Goal: Transaction & Acquisition: Purchase product/service

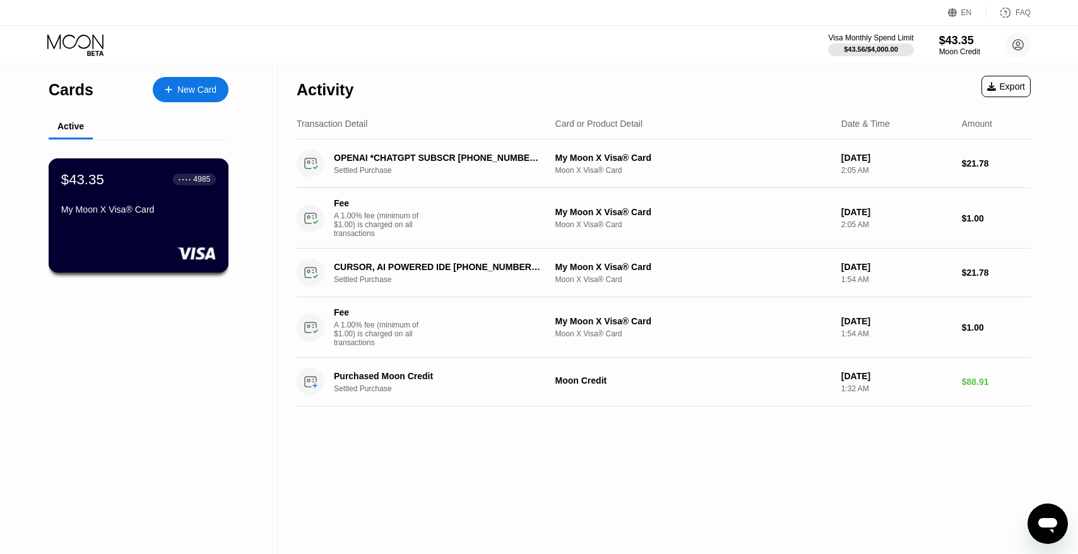
click at [181, 206] on div "My Moon X Visa® Card" at bounding box center [138, 209] width 155 height 10
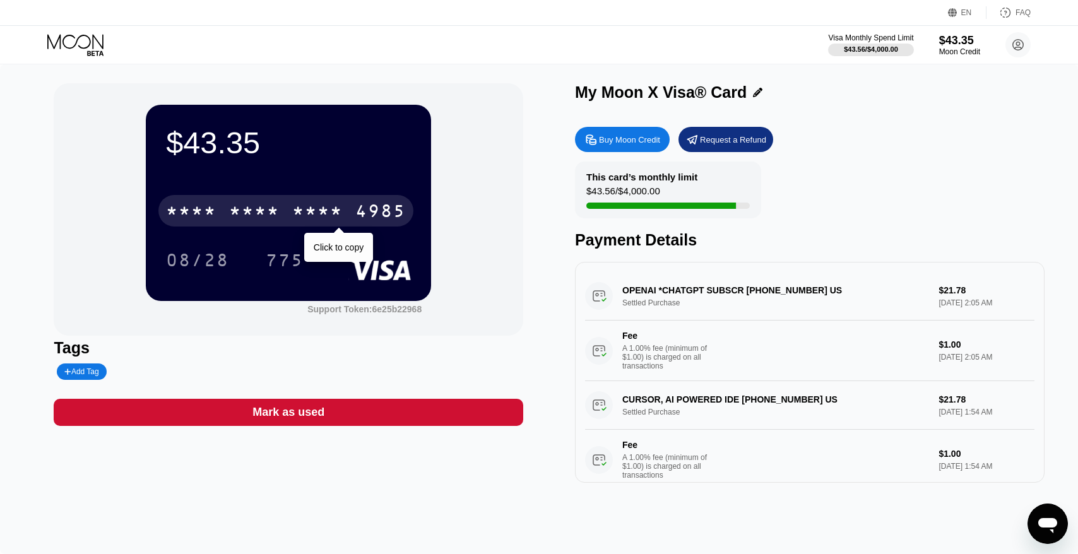
click at [301, 213] on div "* * * *" at bounding box center [317, 213] width 50 height 20
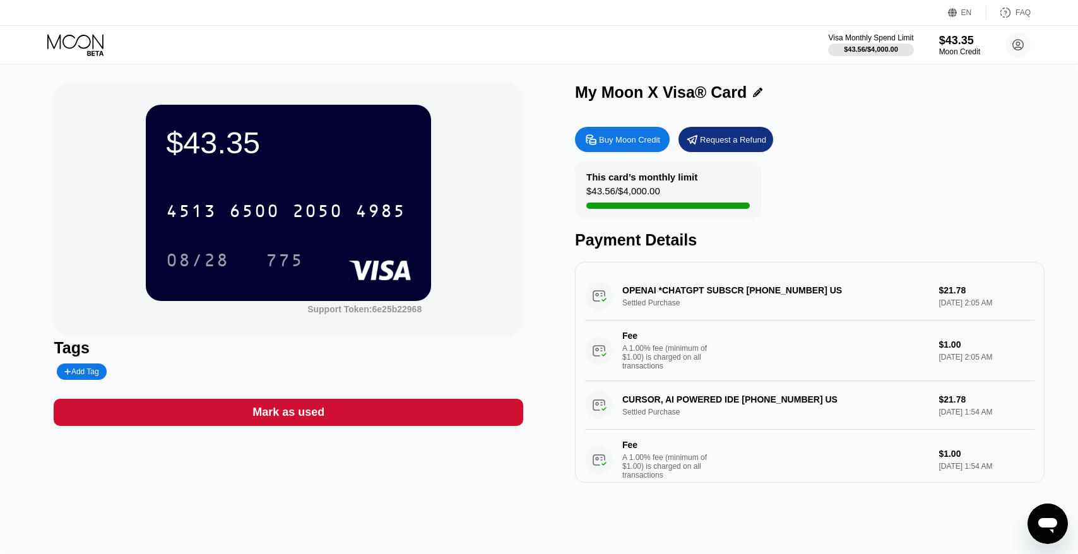
drag, startPoint x: 858, startPoint y: 218, endPoint x: 586, endPoint y: 309, distance: 287.0
click at [858, 218] on div "This card’s monthly limit $43.56 / $4,000.00 Payment Details" at bounding box center [810, 206] width 470 height 88
click at [92, 54] on icon at bounding box center [95, 52] width 16 height 5
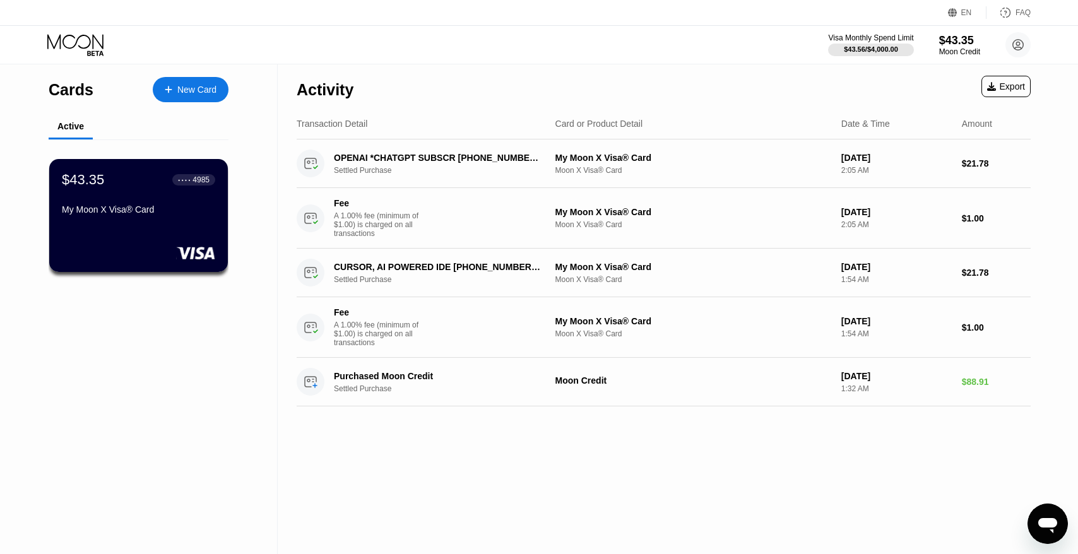
click at [192, 87] on div "New Card" at bounding box center [196, 90] width 39 height 11
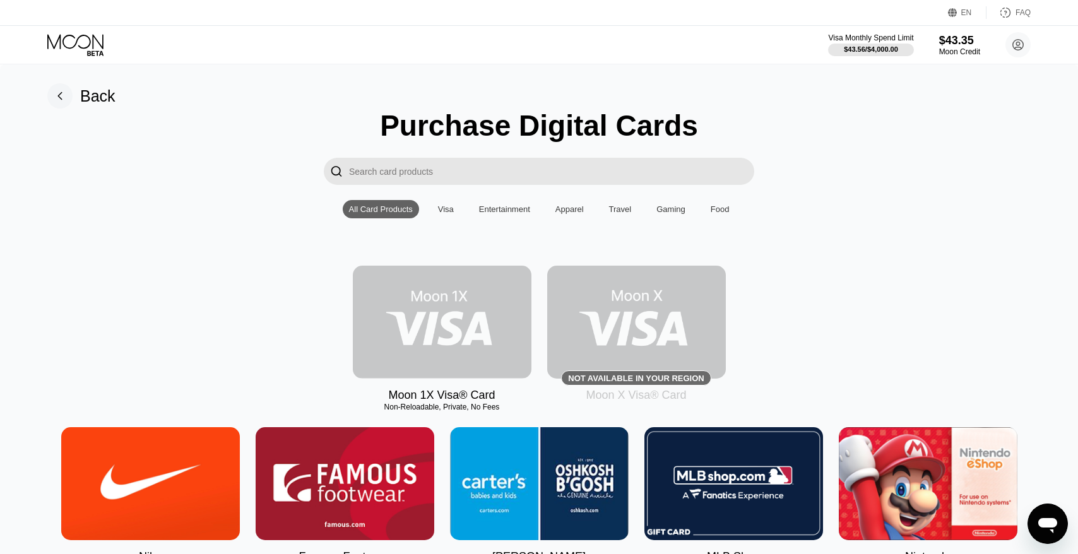
click at [463, 306] on img at bounding box center [442, 322] width 179 height 113
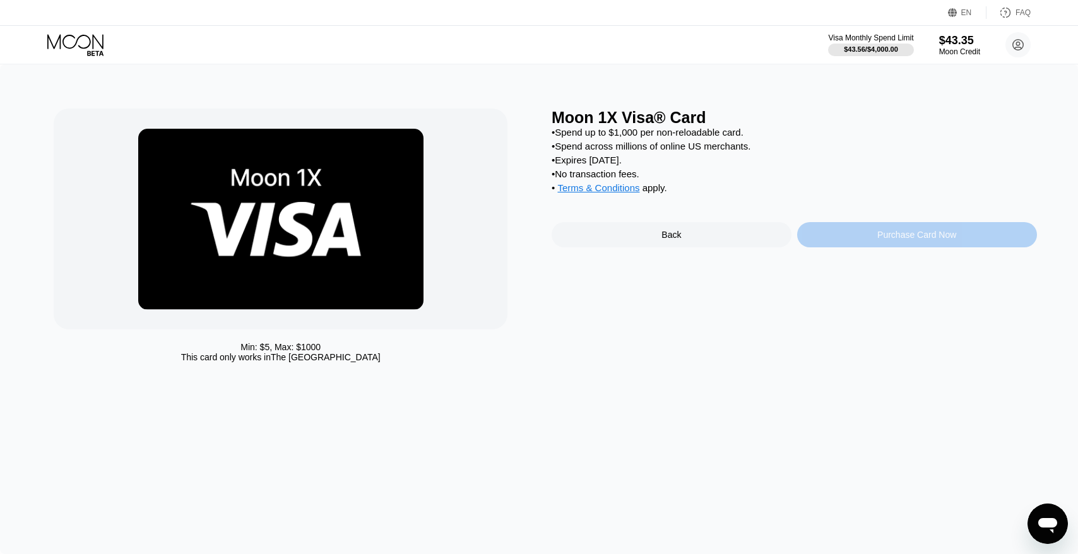
click at [896, 240] on div "Purchase Card Now" at bounding box center [916, 235] width 79 height 10
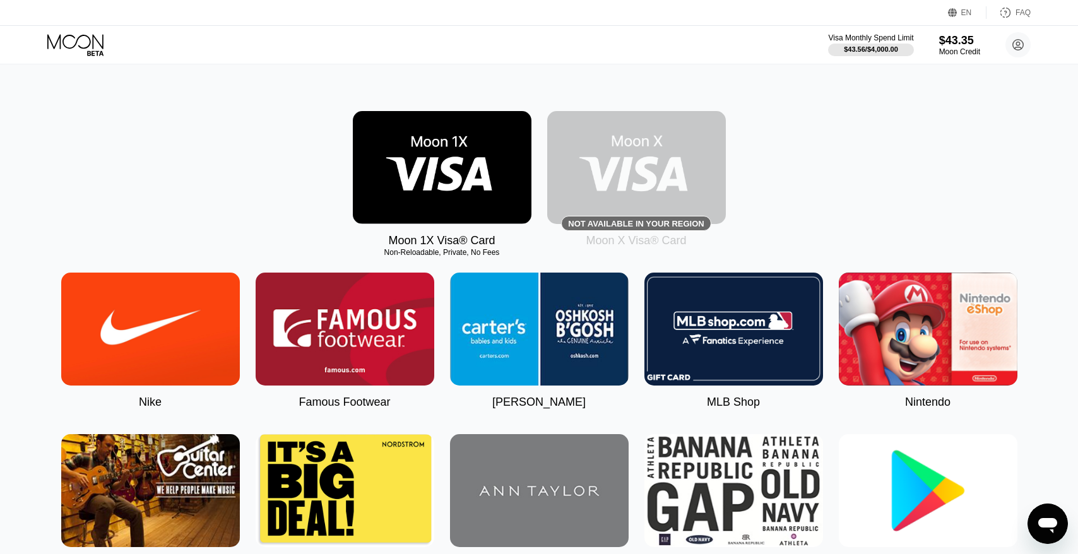
scroll to position [202, 0]
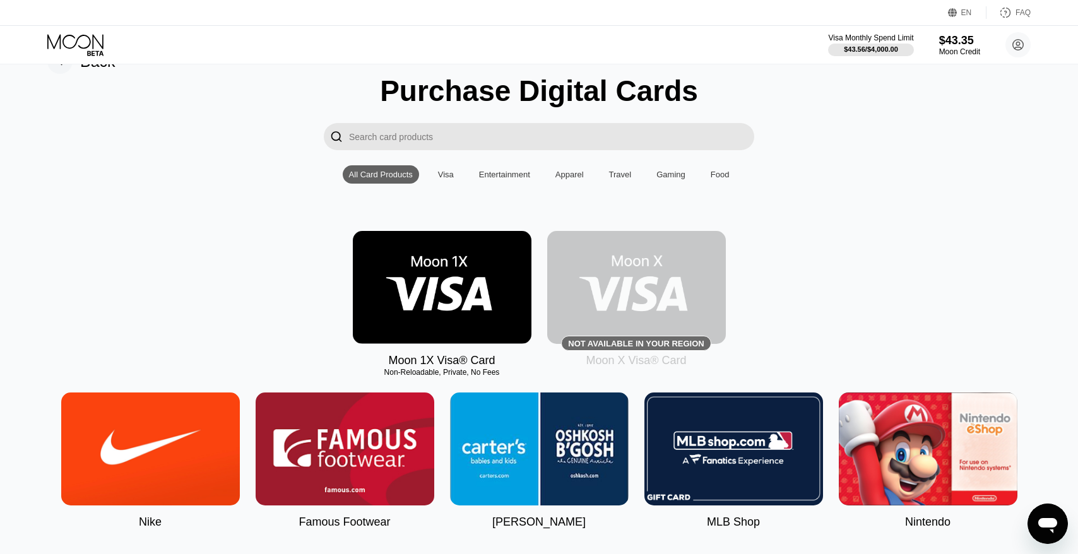
scroll to position [28, 0]
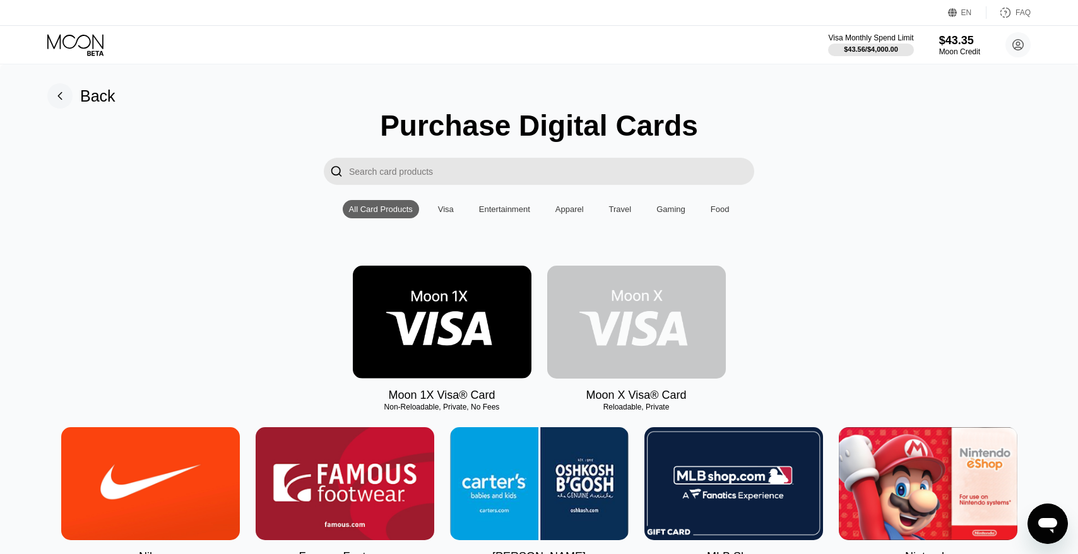
click at [651, 311] on img at bounding box center [636, 322] width 179 height 113
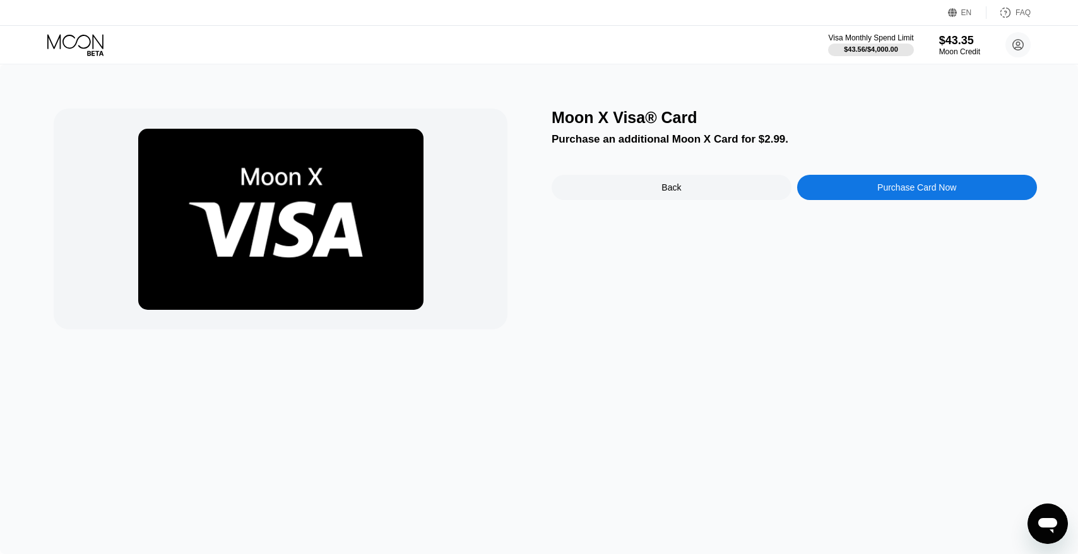
click at [914, 187] on div "Purchase Card Now" at bounding box center [916, 187] width 79 height 10
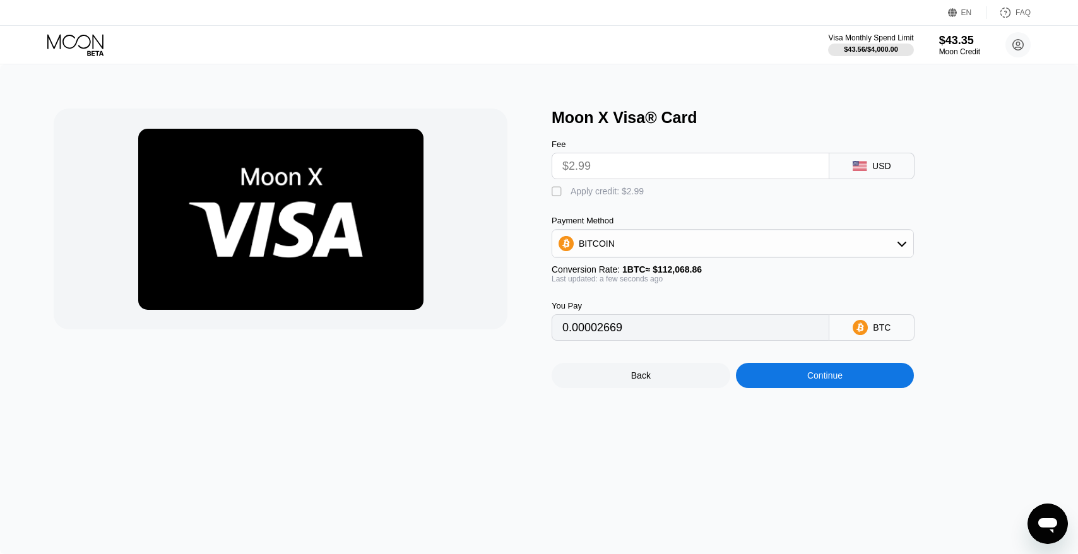
click at [692, 171] on input "$2.99" at bounding box center [690, 165] width 256 height 25
click at [786, 242] on div "BITCOIN" at bounding box center [732, 243] width 361 height 25
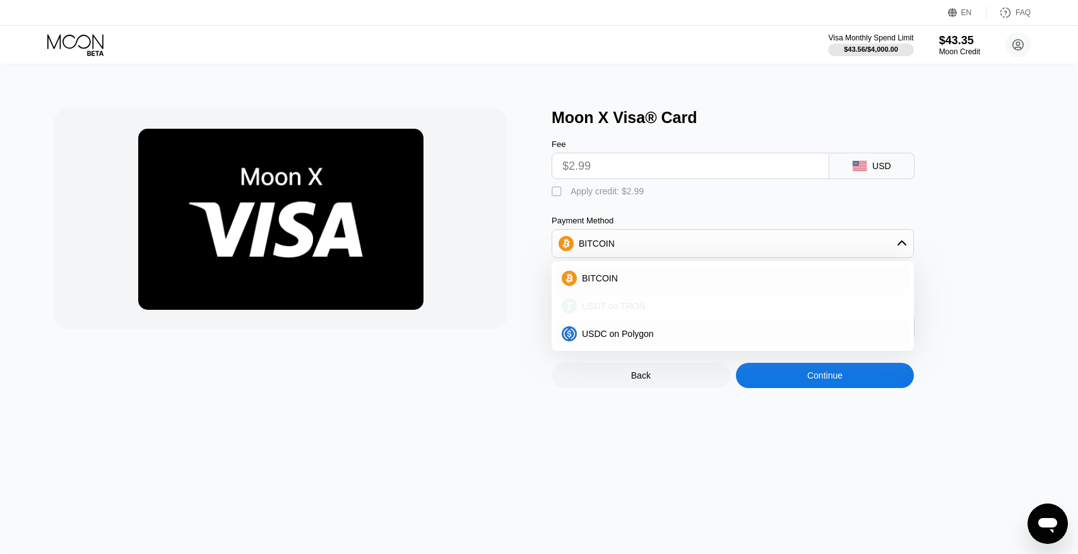
click at [731, 302] on div "USDT on TRON" at bounding box center [740, 306] width 327 height 10
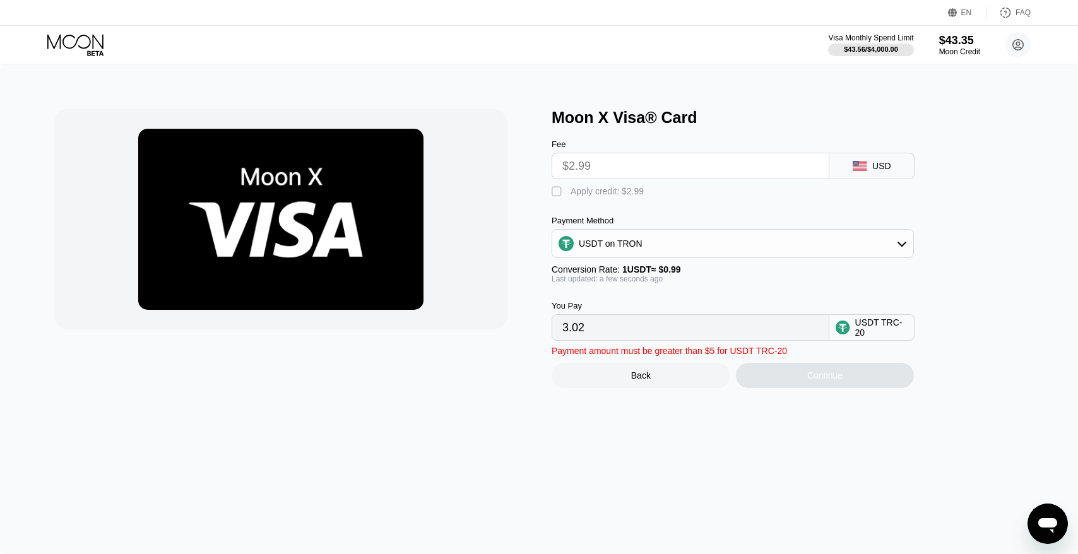
click at [621, 168] on input "$2.99" at bounding box center [690, 165] width 256 height 25
drag, startPoint x: 621, startPoint y: 168, endPoint x: 636, endPoint y: 168, distance: 14.5
click at [621, 168] on input "$2.99" at bounding box center [690, 165] width 256 height 25
click at [641, 168] on input "$2.99" at bounding box center [690, 165] width 256 height 25
click at [557, 194] on div "" at bounding box center [558, 192] width 13 height 13
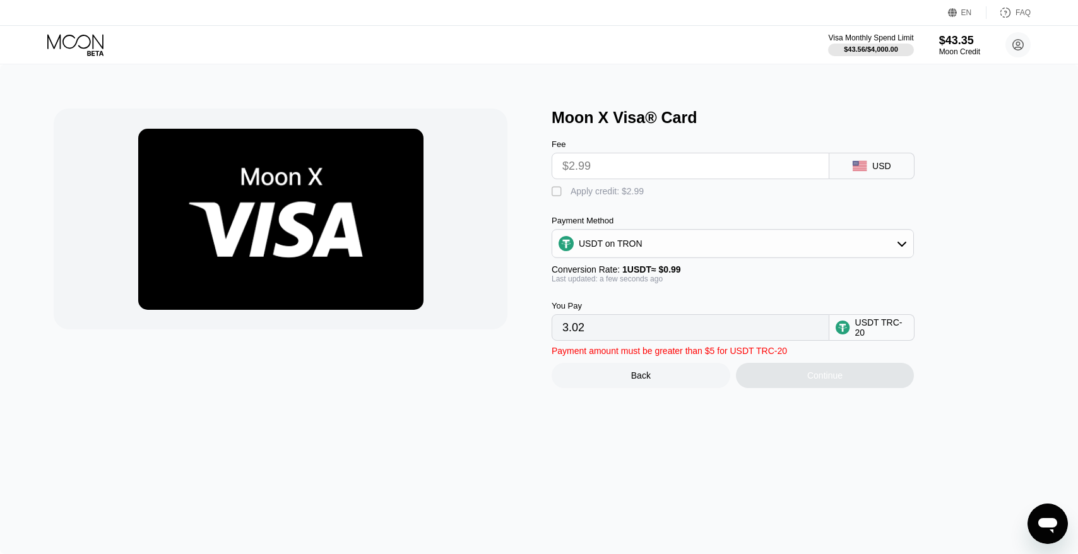
type input "0.00"
click at [690, 330] on input "0.00" at bounding box center [690, 327] width 256 height 25
drag, startPoint x: 694, startPoint y: 330, endPoint x: 464, endPoint y: 330, distance: 229.7
click at [467, 330] on div "Moon X Visa® Card Fee $2.99 USD  Apply credit: $2.99 Payment Method USDT on TR…" at bounding box center [539, 249] width 970 height 280
click at [608, 319] on input "0.00" at bounding box center [690, 327] width 256 height 25
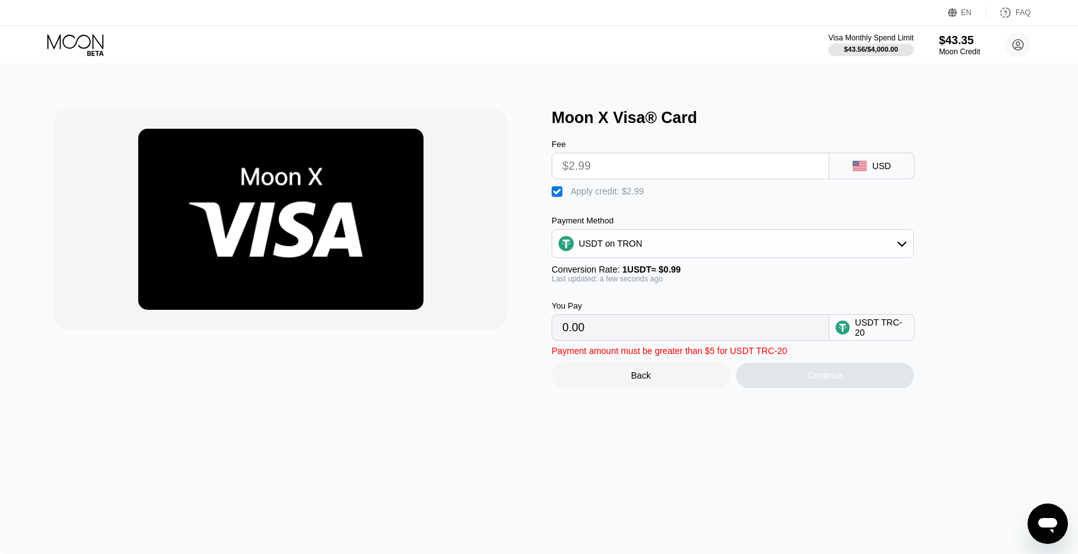
click at [608, 343] on div "Payment amount must be greater than $5 for USDT TRC-20 Back Continue" at bounding box center [754, 364] width 404 height 47
click at [606, 335] on input "0.00" at bounding box center [690, 327] width 256 height 25
click at [606, 326] on input "0.00" at bounding box center [690, 327] width 256 height 25
click at [632, 382] on div "Back" at bounding box center [641, 375] width 179 height 25
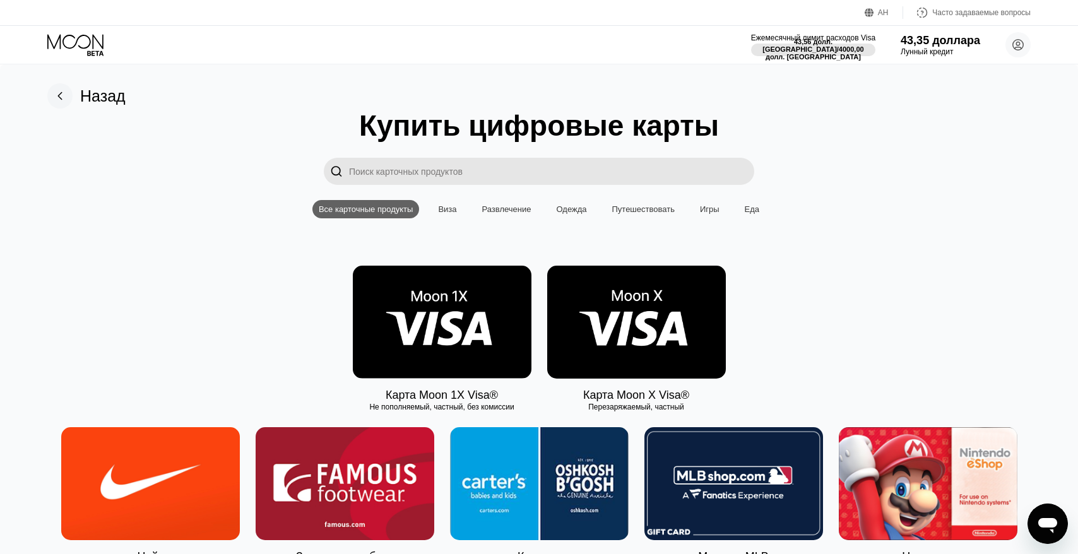
click at [447, 210] on font "Виза" at bounding box center [447, 208] width 18 height 9
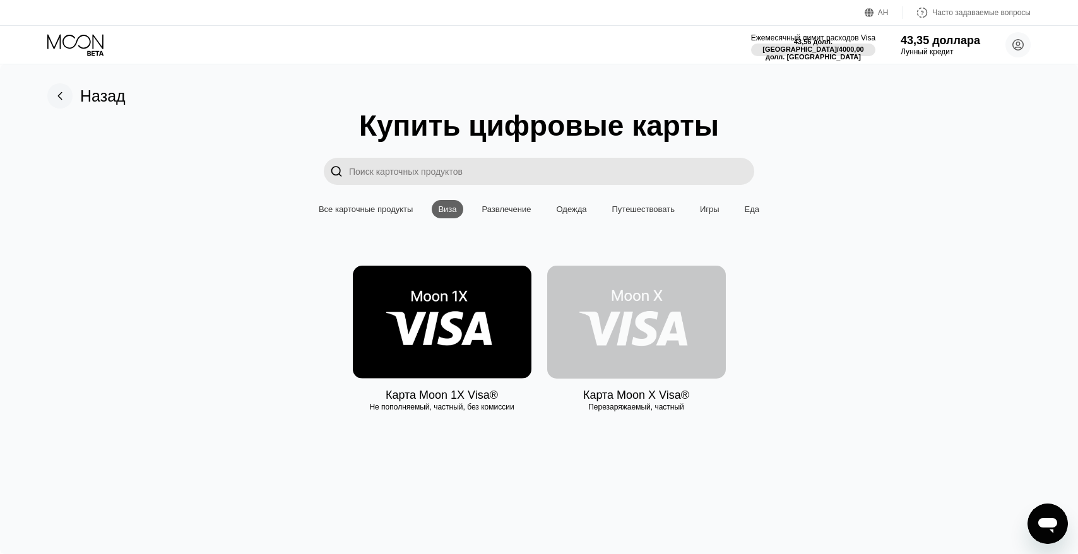
click at [672, 327] on img at bounding box center [636, 322] width 179 height 113
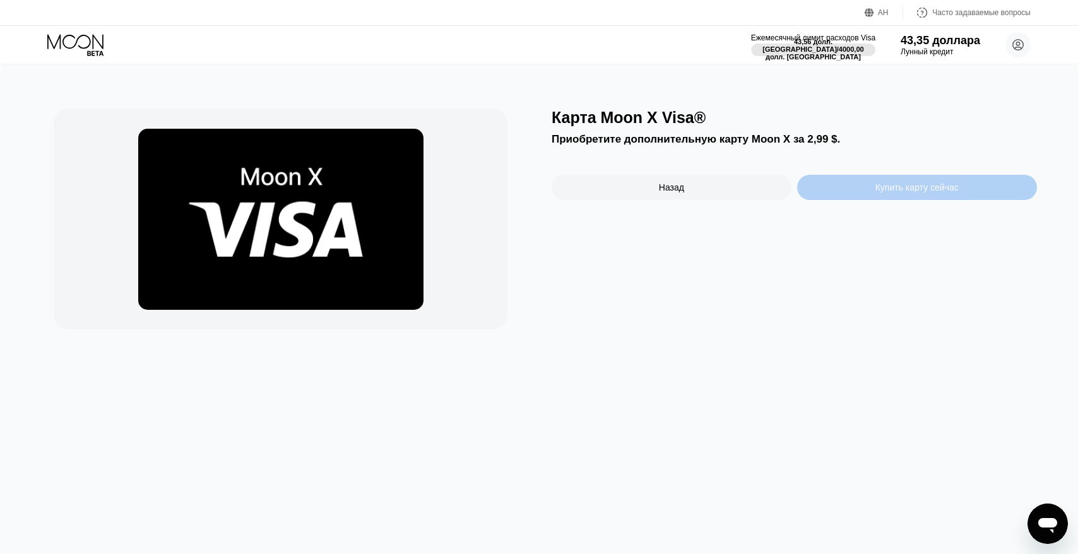
click at [904, 188] on font "Купить карту сейчас" at bounding box center [916, 187] width 83 height 10
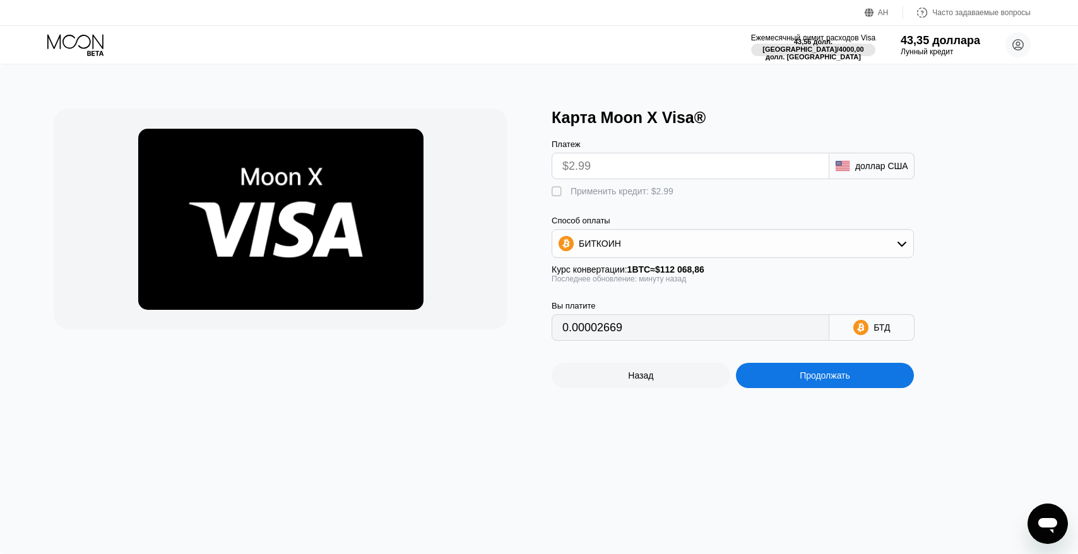
click at [576, 165] on input "$2.99" at bounding box center [690, 165] width 256 height 25
click at [605, 172] on input "$2.99" at bounding box center [690, 165] width 256 height 25
click at [630, 243] on div "БИТКОИН" at bounding box center [732, 243] width 361 height 25
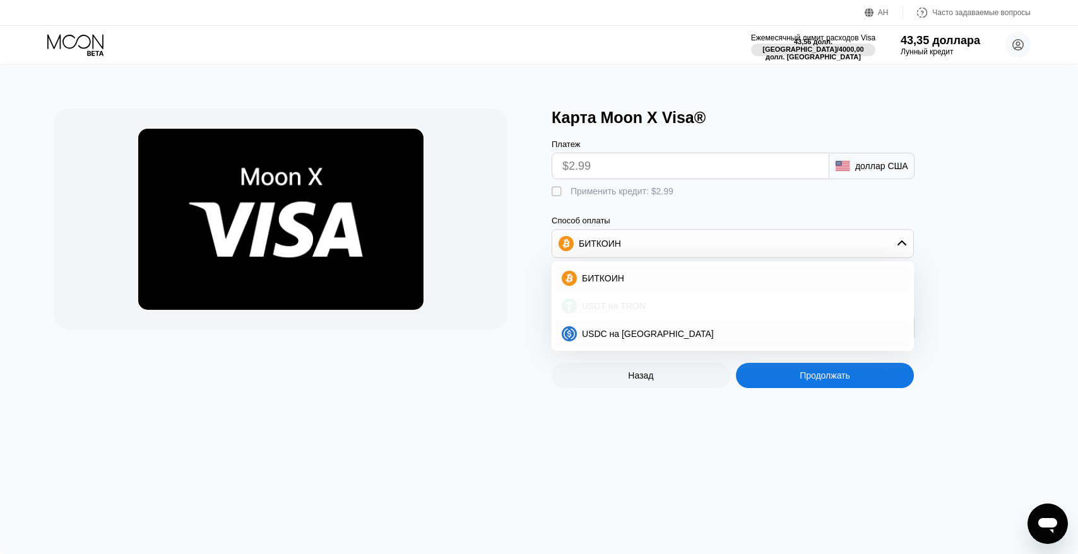
click at [640, 300] on div "USDT на TRON" at bounding box center [732, 305] width 355 height 25
type input "3.02"
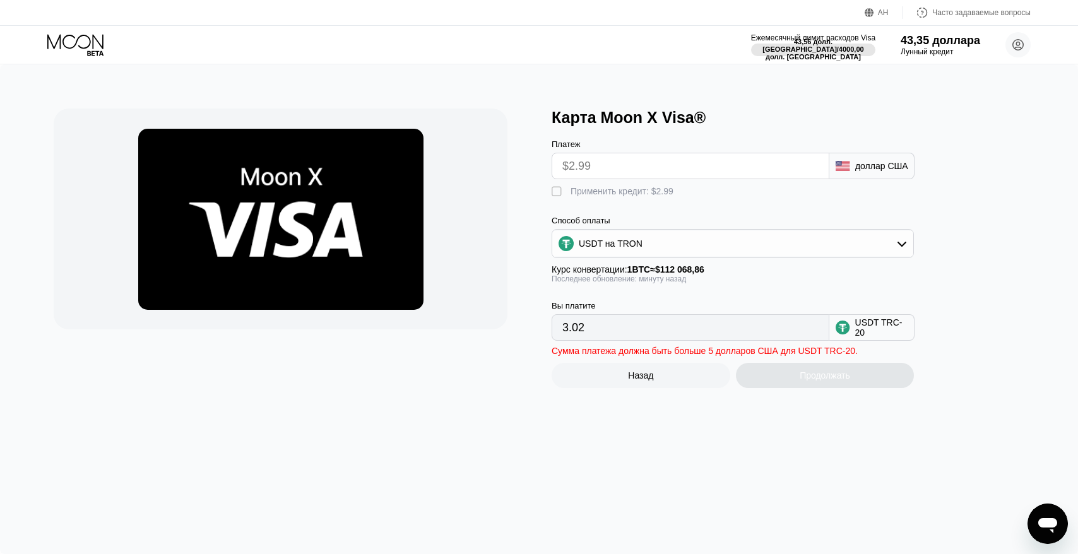
click at [667, 331] on input "3.02" at bounding box center [690, 327] width 256 height 25
drag, startPoint x: 667, startPoint y: 331, endPoint x: 492, endPoint y: 242, distance: 195.9
click at [494, 244] on div "Карта Moon X Visa® Платеж $2.99 доллар США  Применить кредит: $2.99 Способ опл…" at bounding box center [539, 249] width 970 height 280
drag, startPoint x: 601, startPoint y: 161, endPoint x: 541, endPoint y: 162, distance: 60.0
click at [542, 162] on div "Карта Moon X Visa® Платеж $2.99 доллар США  Применить кредит: $2.99 Способ опл…" at bounding box center [539, 249] width 970 height 280
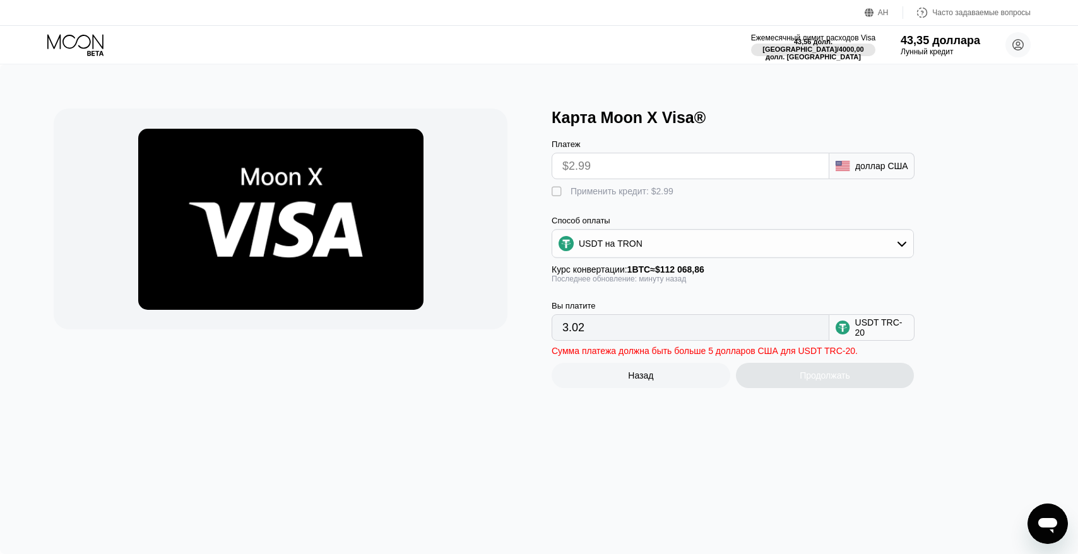
click at [541, 162] on div "Карта Moon X Visa® Платеж $2.99 доллар США  Применить кредит: $2.99 Способ опл…" at bounding box center [539, 249] width 970 height 280
drag, startPoint x: 639, startPoint y: 331, endPoint x: 493, endPoint y: 318, distance: 146.3
click at [493, 318] on div "Карта Moon X Visa® Платеж $2.99 доллар США  Применить кредит: $2.99 Способ опл…" at bounding box center [539, 249] width 970 height 280
click at [755, 420] on div "Карта Moon X Visa® Платеж $2.99 доллар США  Применить кредит: $2.99 Способ опл…" at bounding box center [539, 309] width 1078 height 490
click at [816, 246] on div "USDT на TRON" at bounding box center [732, 243] width 361 height 25
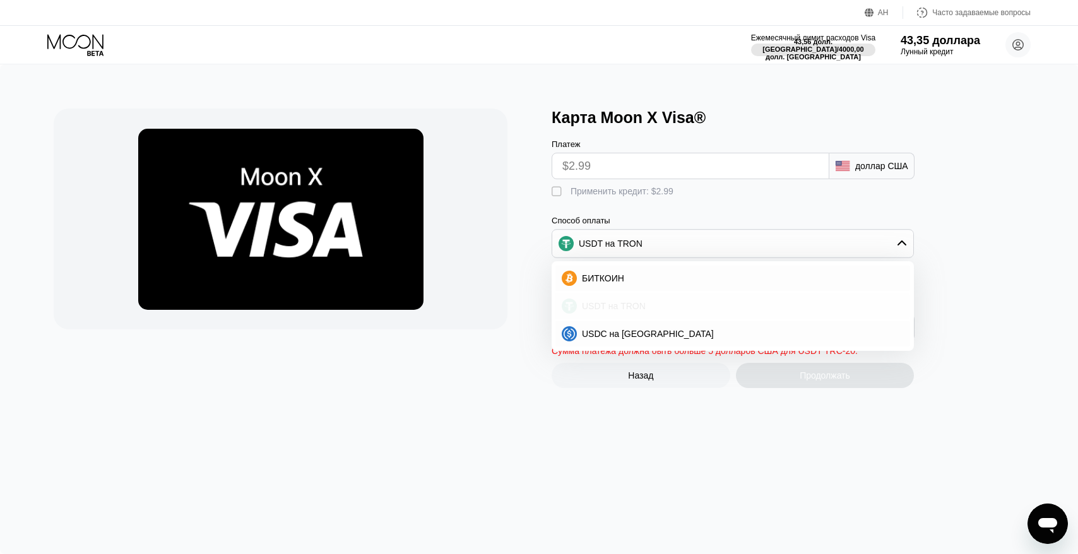
click at [739, 304] on div "USDT на TRON" at bounding box center [740, 306] width 327 height 10
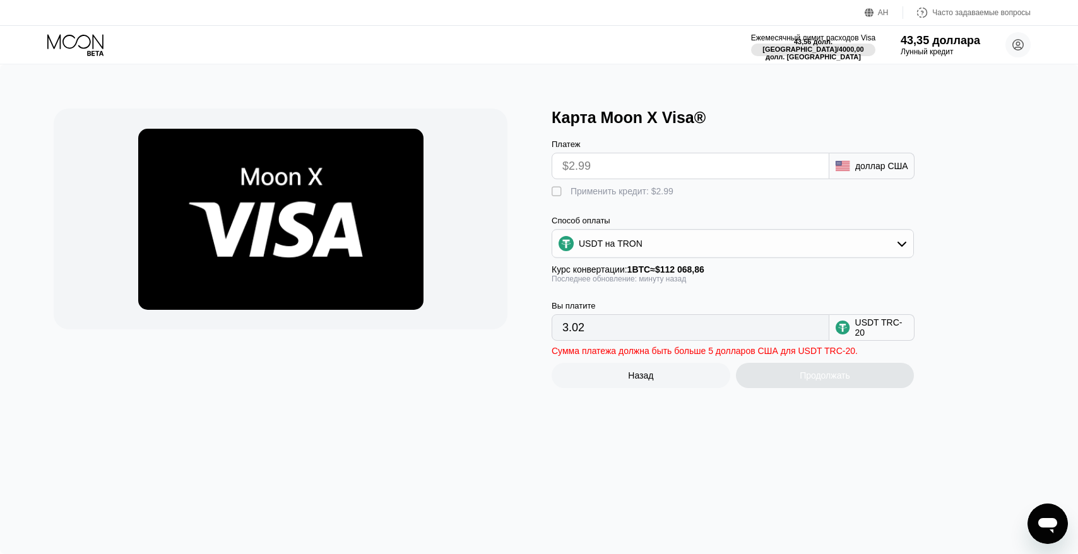
click at [831, 376] on div "Продолжать" at bounding box center [825, 375] width 179 height 25
click at [856, 335] on font "USDT TRC-20" at bounding box center [878, 327] width 47 height 20
click at [960, 41] on font "43,35 доллара" at bounding box center [940, 39] width 81 height 13
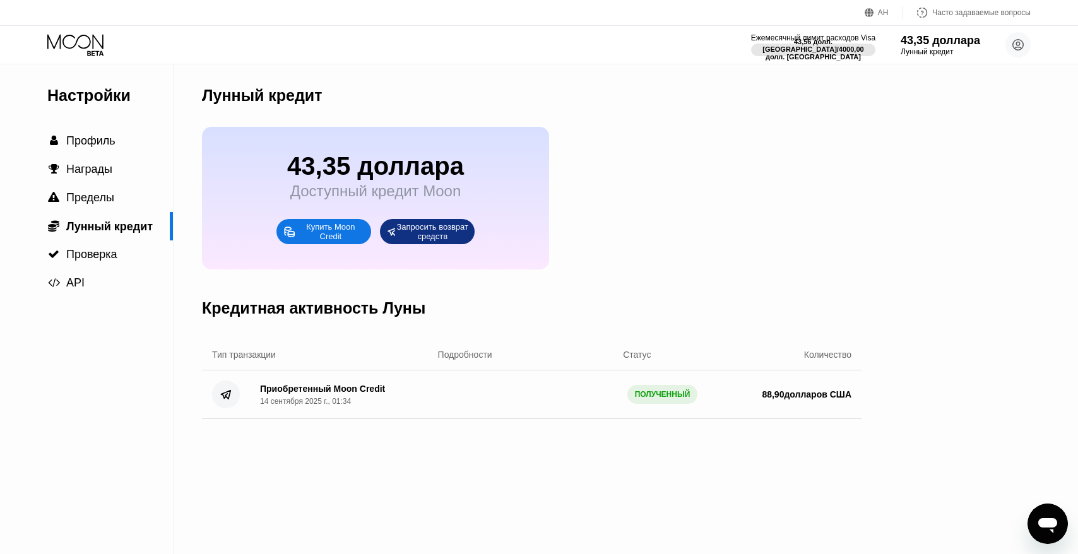
click at [82, 39] on icon at bounding box center [76, 45] width 59 height 22
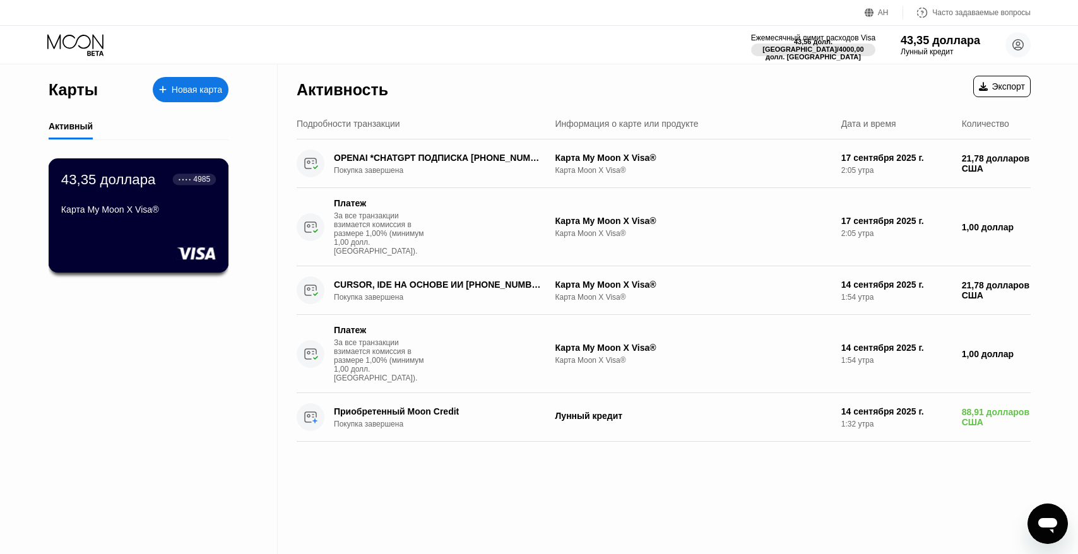
click at [155, 234] on div "43,35 доллара ● ● ● ● 4985 Карта My Moon X Visa®" at bounding box center [139, 215] width 180 height 114
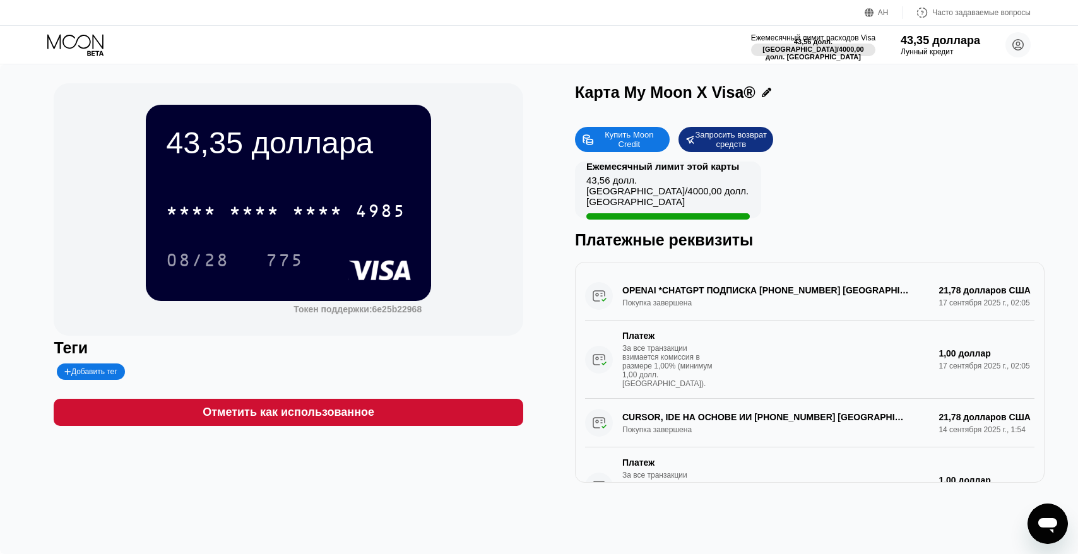
click at [73, 38] on icon at bounding box center [76, 45] width 59 height 22
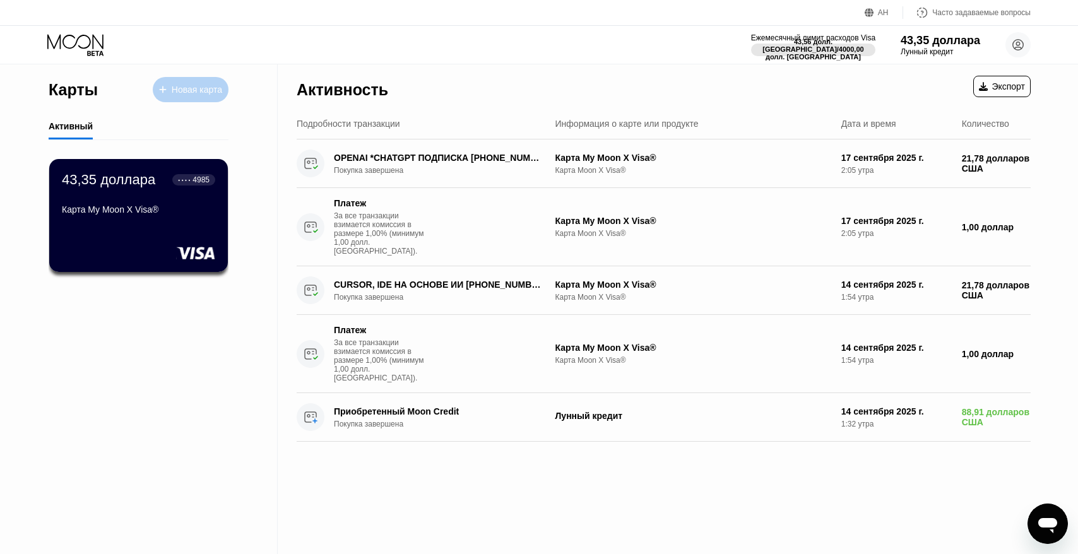
click at [196, 90] on font "Новая карта" at bounding box center [197, 90] width 50 height 10
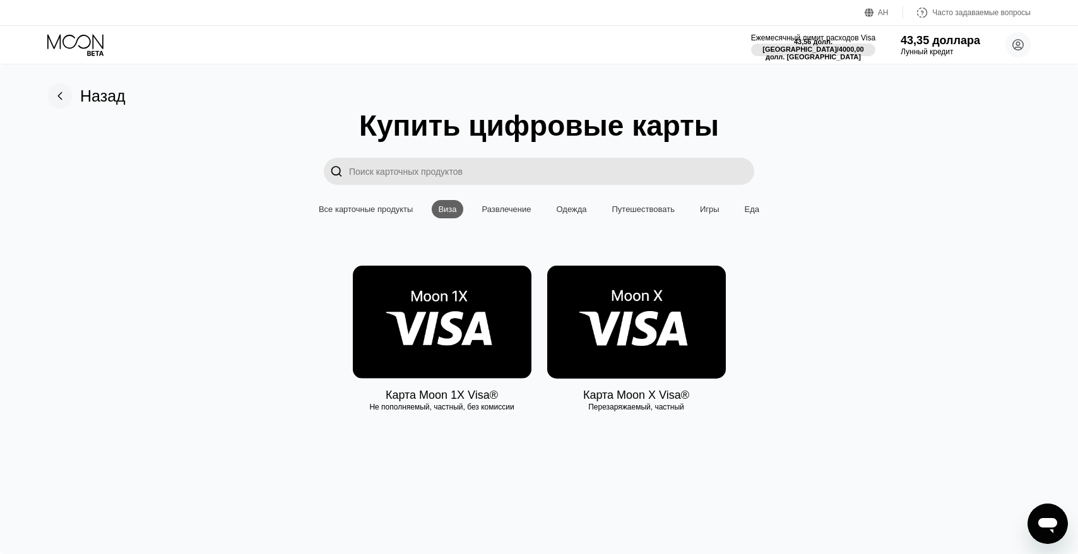
click at [474, 321] on img at bounding box center [442, 322] width 179 height 113
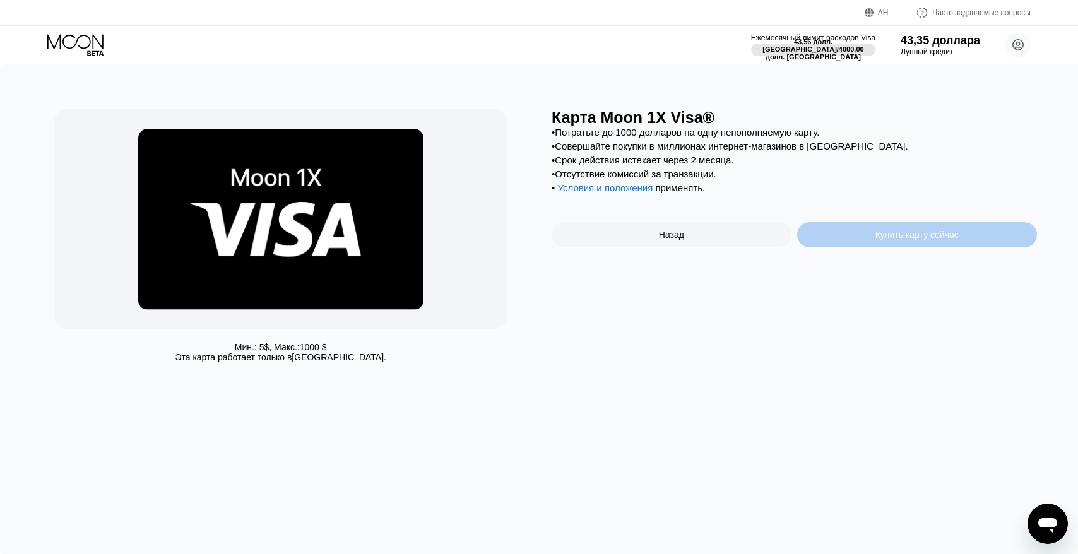
click at [882, 238] on font "Купить карту сейчас" at bounding box center [916, 235] width 83 height 10
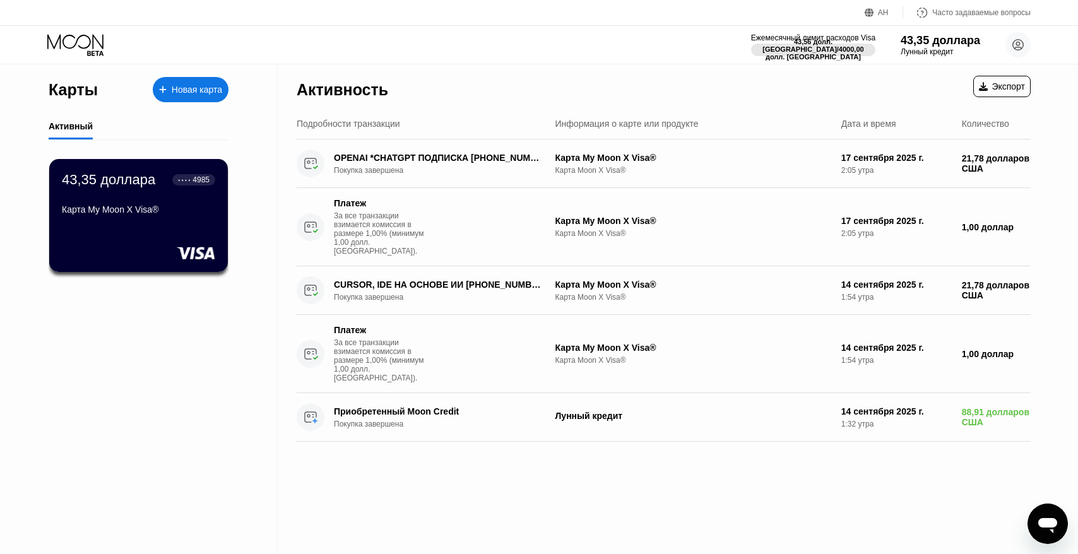
click at [185, 97] on div "Новая карта" at bounding box center [191, 89] width 76 height 25
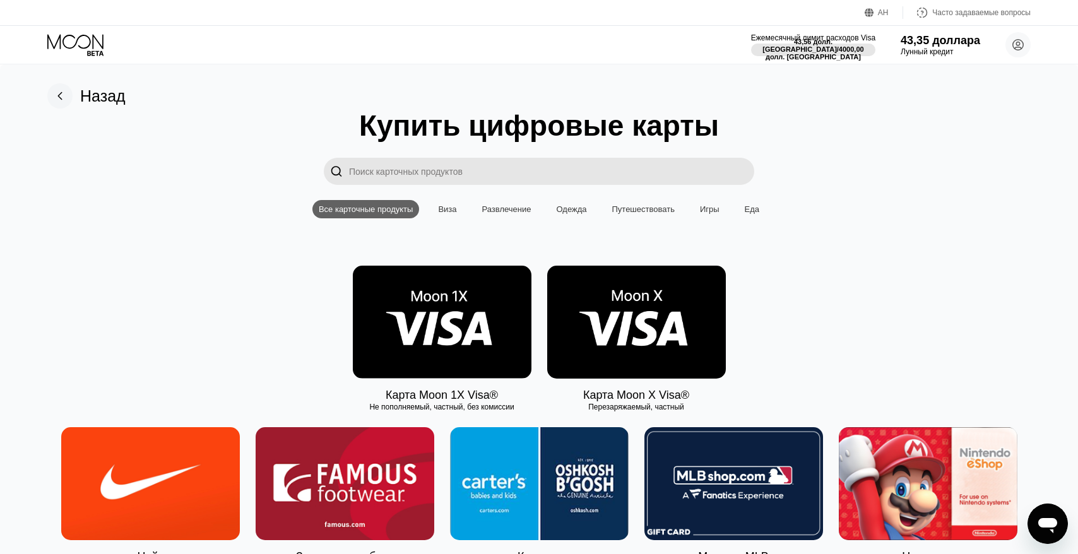
click at [615, 355] on img at bounding box center [636, 322] width 179 height 113
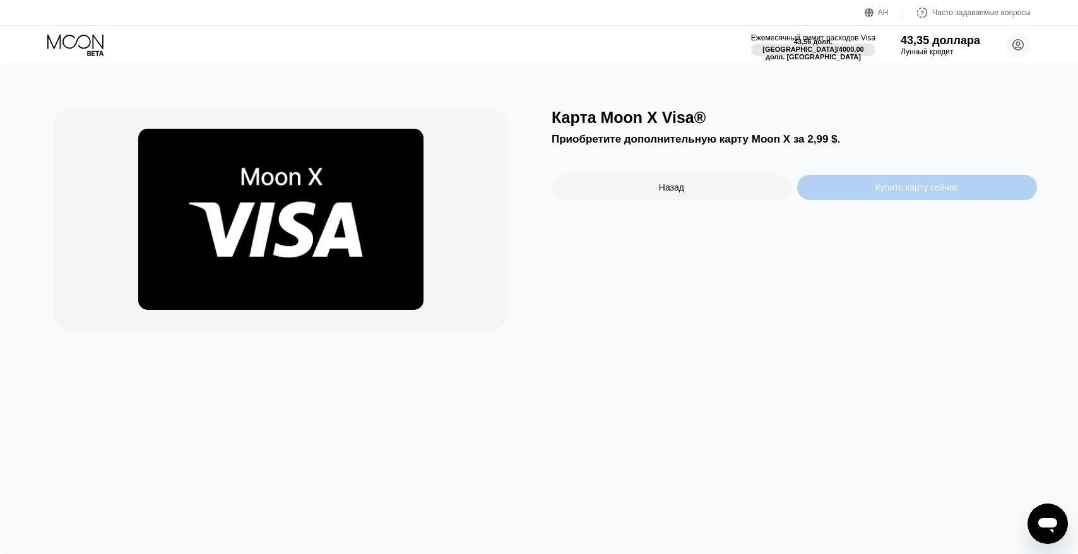
click at [878, 189] on font "Купить карту сейчас" at bounding box center [916, 187] width 83 height 10
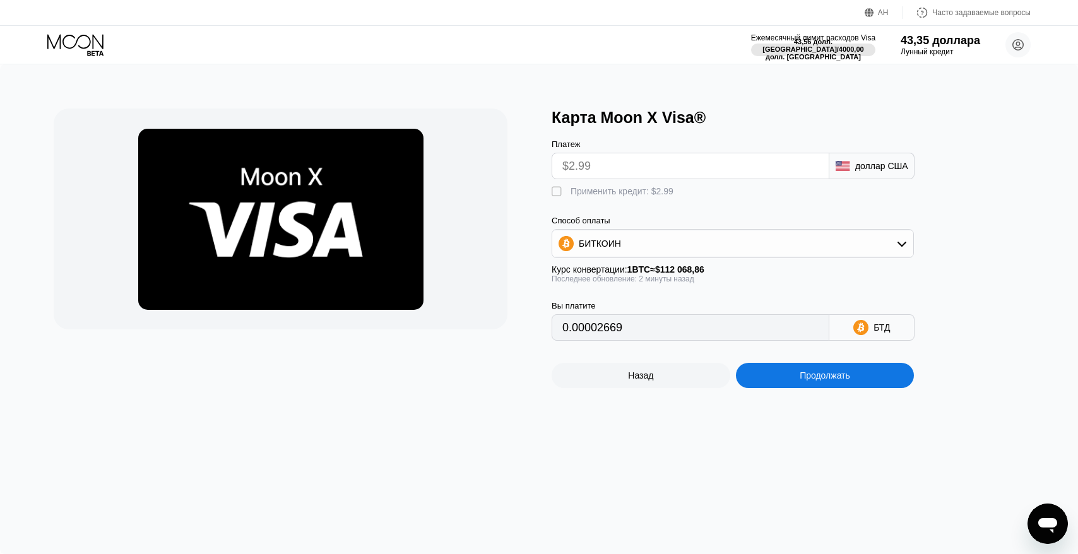
click at [556, 190] on font "" at bounding box center [557, 192] width 10 height 13
click at [561, 189] on font "" at bounding box center [557, 192] width 10 height 13
click at [560, 190] on font "" at bounding box center [557, 192] width 10 height 13
click at [861, 330] on icon at bounding box center [860, 326] width 7 height 9
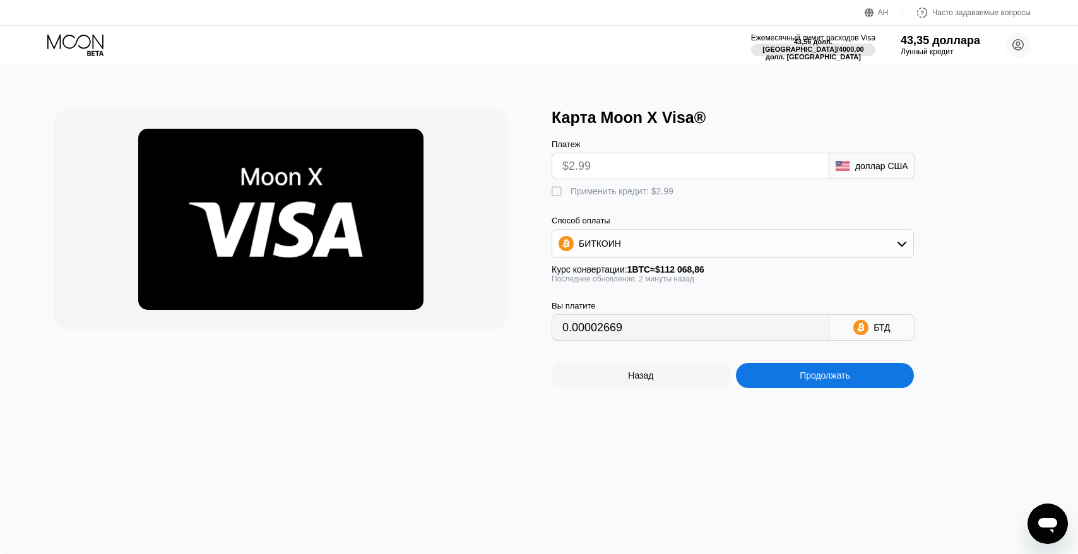
click at [873, 327] on font "БТД" at bounding box center [881, 327] width 16 height 10
click at [900, 241] on icon at bounding box center [902, 244] width 10 height 10
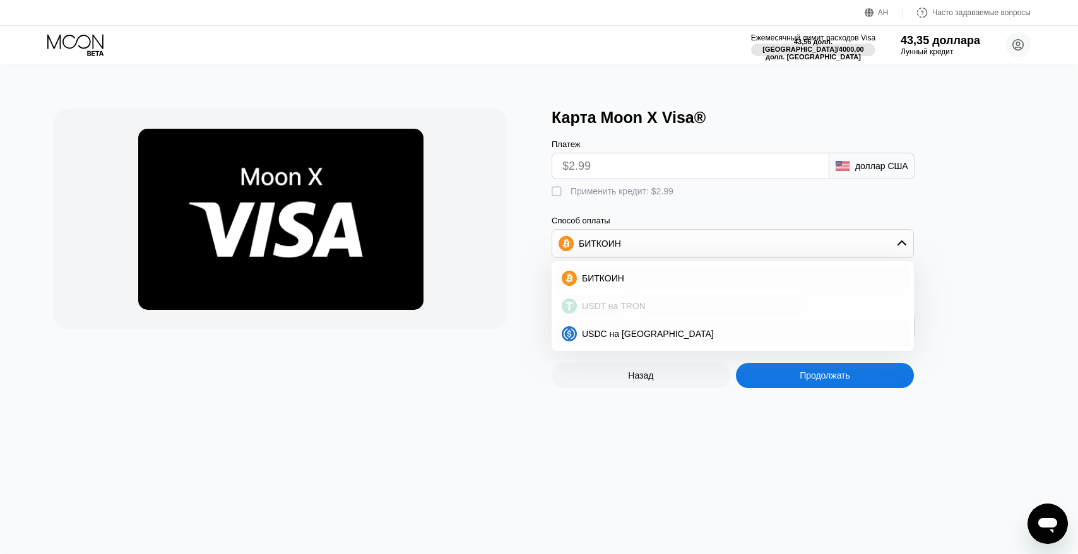
click at [615, 314] on div "USDT на TRON" at bounding box center [732, 305] width 355 height 25
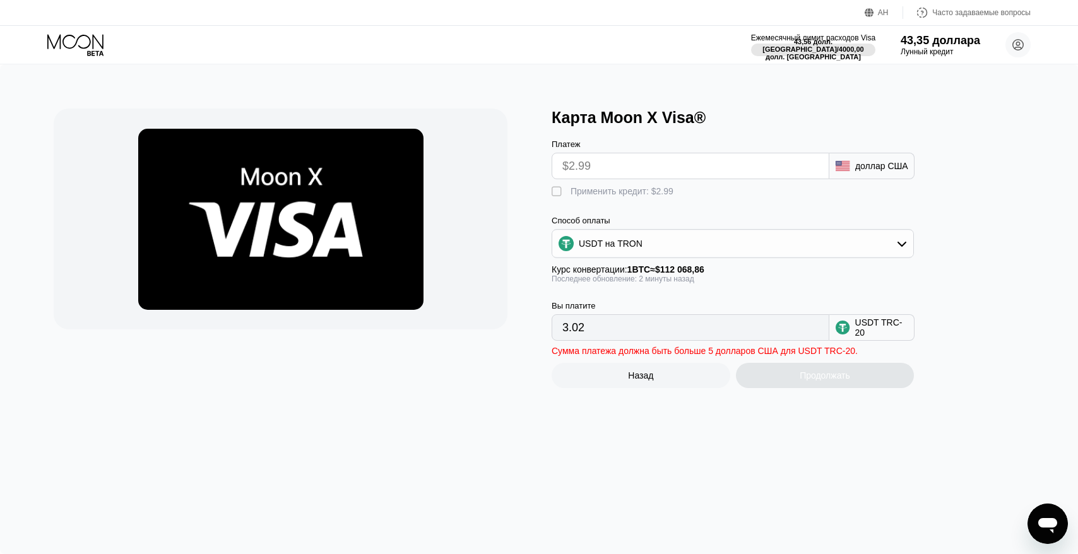
click at [557, 185] on div " Применить кредит: $2.99" at bounding box center [754, 188] width 404 height 19
click at [557, 192] on font "" at bounding box center [557, 192] width 10 height 13
type input "0.00"
click at [696, 327] on input "0.00" at bounding box center [690, 327] width 256 height 25
click at [694, 337] on input "0.00" at bounding box center [690, 327] width 256 height 25
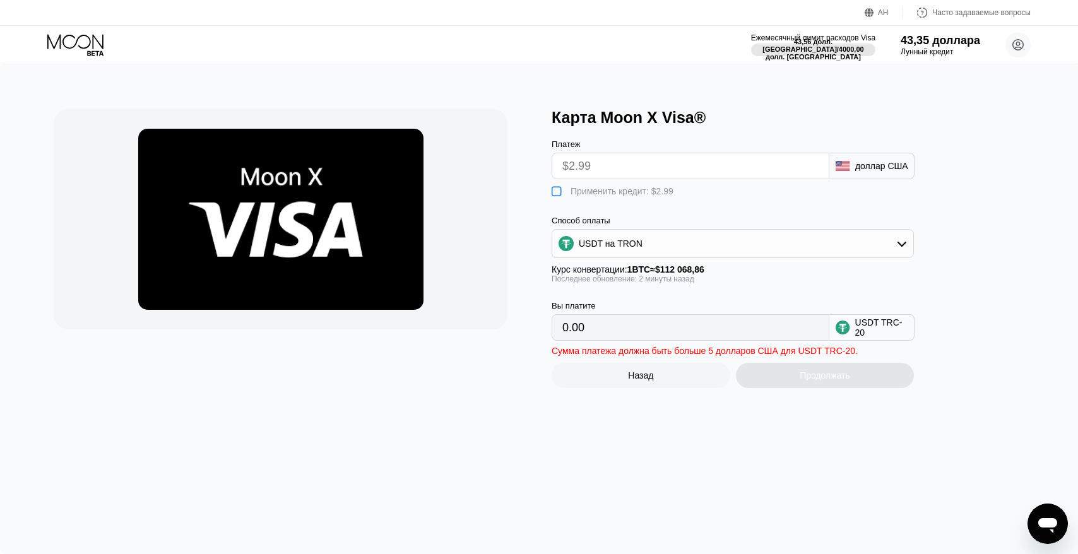
click at [802, 382] on div "Продолжать" at bounding box center [825, 375] width 179 height 25
click at [650, 165] on input "$2.99" at bounding box center [690, 165] width 256 height 25
drag, startPoint x: 658, startPoint y: 332, endPoint x: 506, endPoint y: 320, distance: 152.6
click at [506, 321] on div "Карта Moon X Visa® Платеж $2.99 доллар США  Применить кредит: $2.99 Способ опл…" at bounding box center [539, 249] width 970 height 280
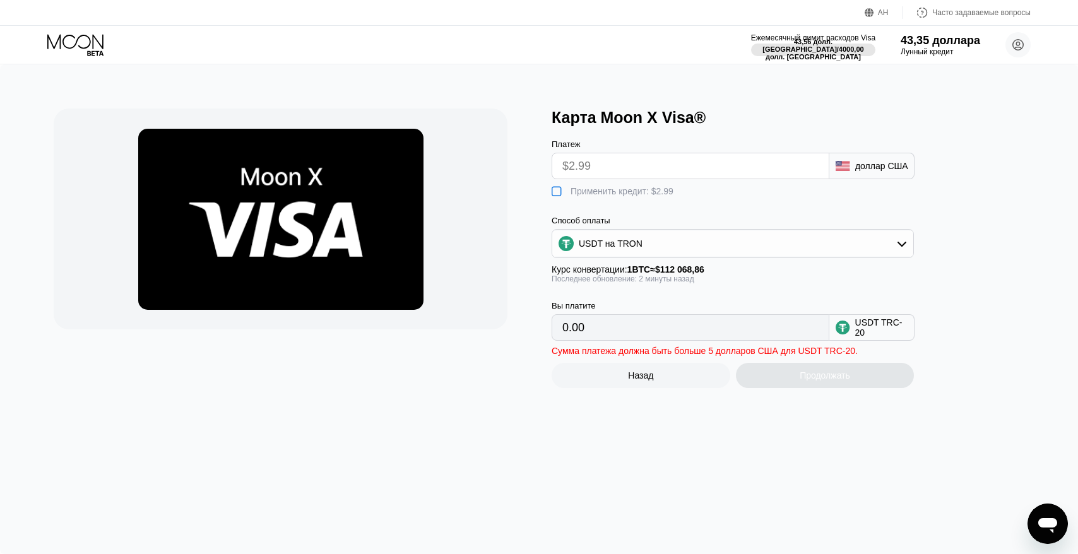
click at [615, 331] on input "0.00" at bounding box center [690, 327] width 256 height 25
drag, startPoint x: 622, startPoint y: 324, endPoint x: 533, endPoint y: 329, distance: 89.1
click at [531, 328] on div "Карта Moon X Visa® Платеж $2.99 доллар США  Применить кредит: $2.99 Способ опл…" at bounding box center [539, 249] width 970 height 280
click at [675, 235] on div "USDT на TRON" at bounding box center [732, 243] width 361 height 25
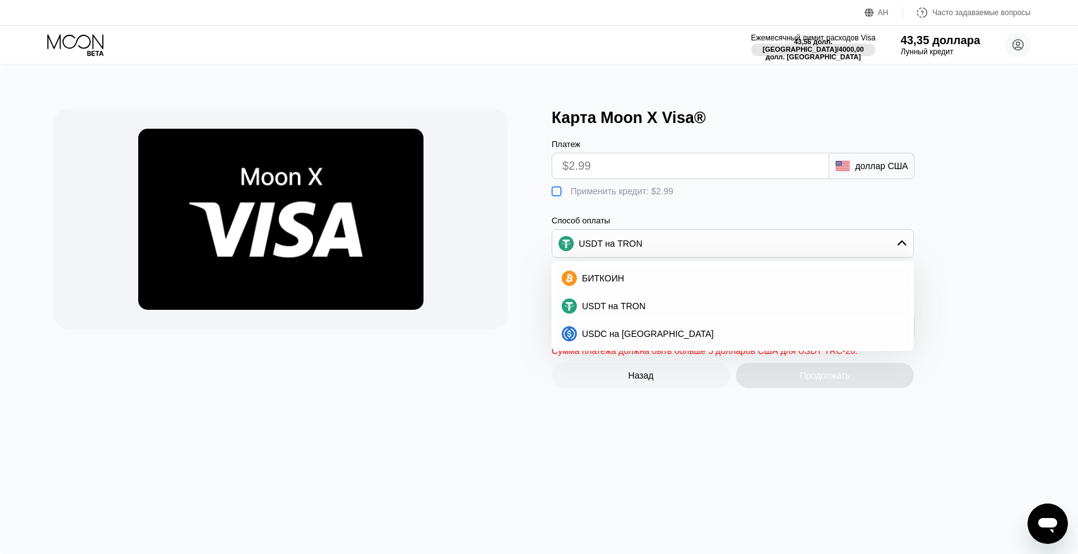
click at [556, 198] on font "" at bounding box center [557, 192] width 10 height 13
click at [556, 194] on font "" at bounding box center [557, 192] width 10 height 13
type input "3.02"
click at [812, 376] on div "Продолжать" at bounding box center [825, 375] width 179 height 25
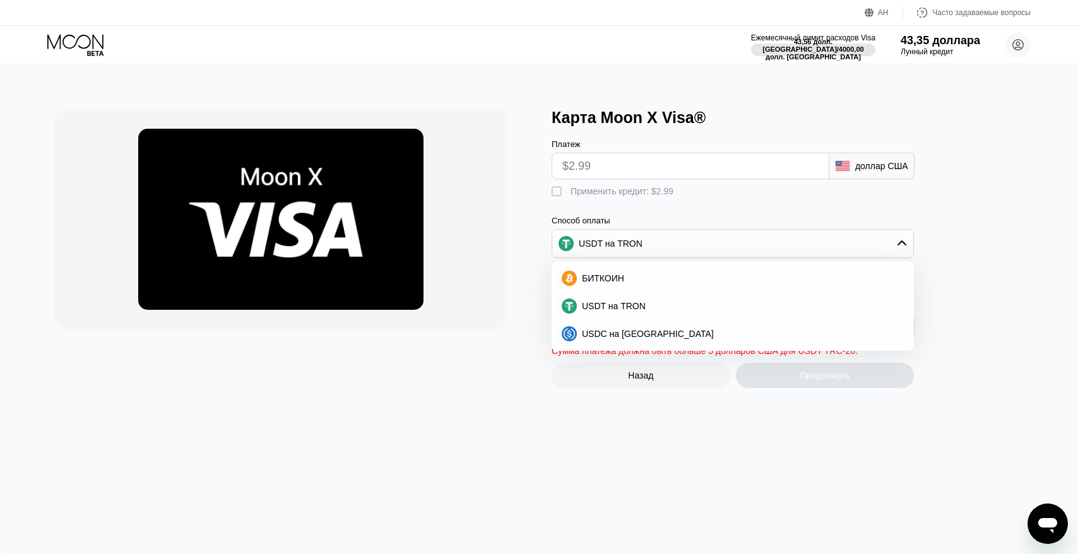
click at [706, 418] on div "Карта Moon X Visa® Платеж $2.99 доллар США  Применить кредит: $2.99 Способ опл…" at bounding box center [539, 309] width 1078 height 490
click at [668, 307] on div "USDT на TRON" at bounding box center [740, 306] width 327 height 10
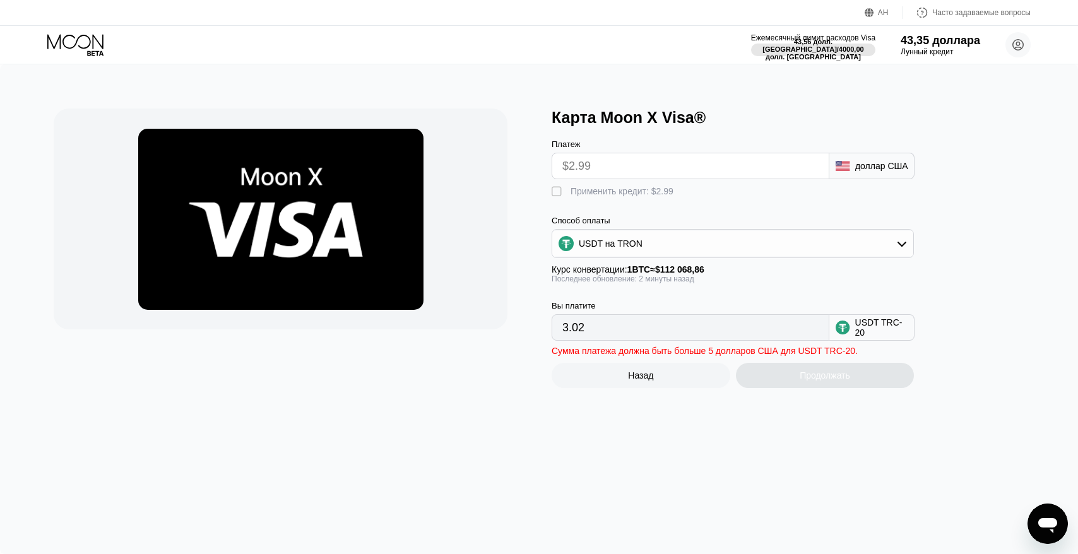
click at [664, 333] on input "3.02" at bounding box center [690, 327] width 256 height 25
click at [872, 385] on div "Продолжать" at bounding box center [825, 375] width 179 height 25
click at [940, 51] on font "Лунный кредит" at bounding box center [927, 51] width 54 height 9
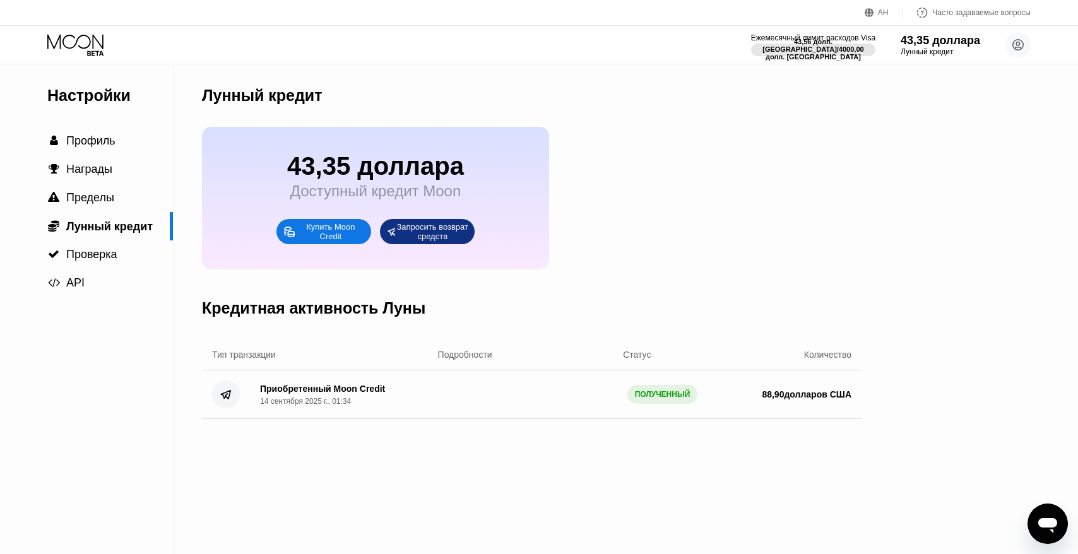
click at [346, 233] on font "Купить Moon Credit" at bounding box center [331, 231] width 51 height 19
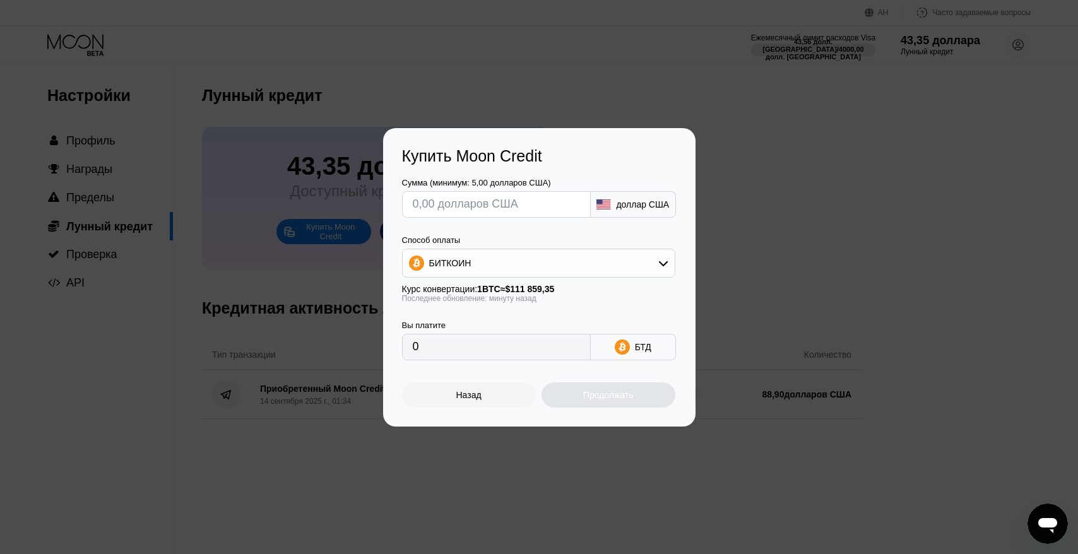
click at [505, 210] on input "text" at bounding box center [496, 204] width 167 height 25
click at [522, 260] on div "БИТКОИН" at bounding box center [539, 263] width 272 height 25
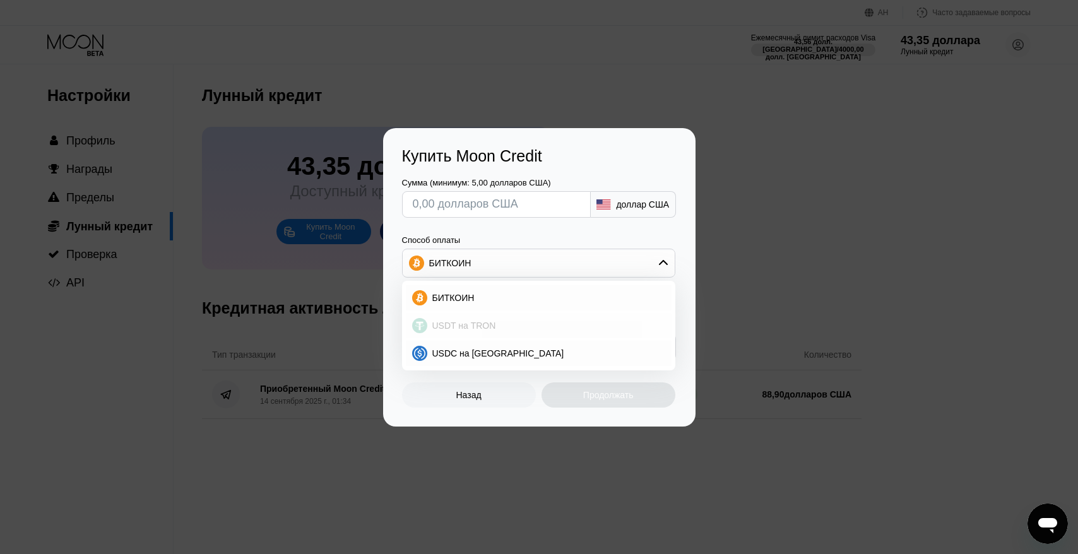
click at [513, 326] on div "USDT на TRON" at bounding box center [546, 326] width 238 height 10
type input "0.00"
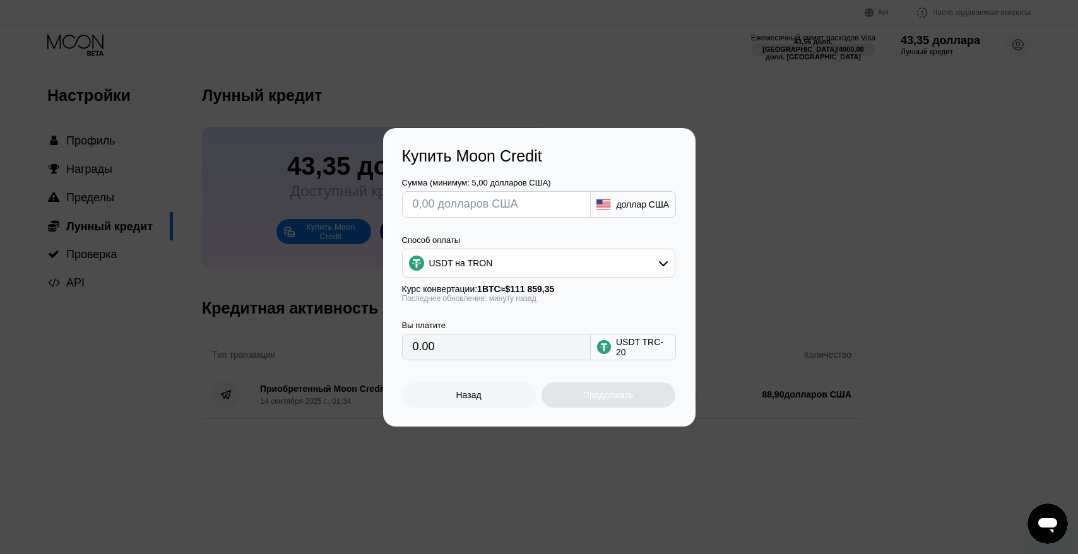
click at [508, 346] on input "0.00" at bounding box center [496, 346] width 167 height 25
click at [464, 209] on input "text" at bounding box center [496, 204] width 167 height 25
type input "$2"
type input "2.02"
type input "$26"
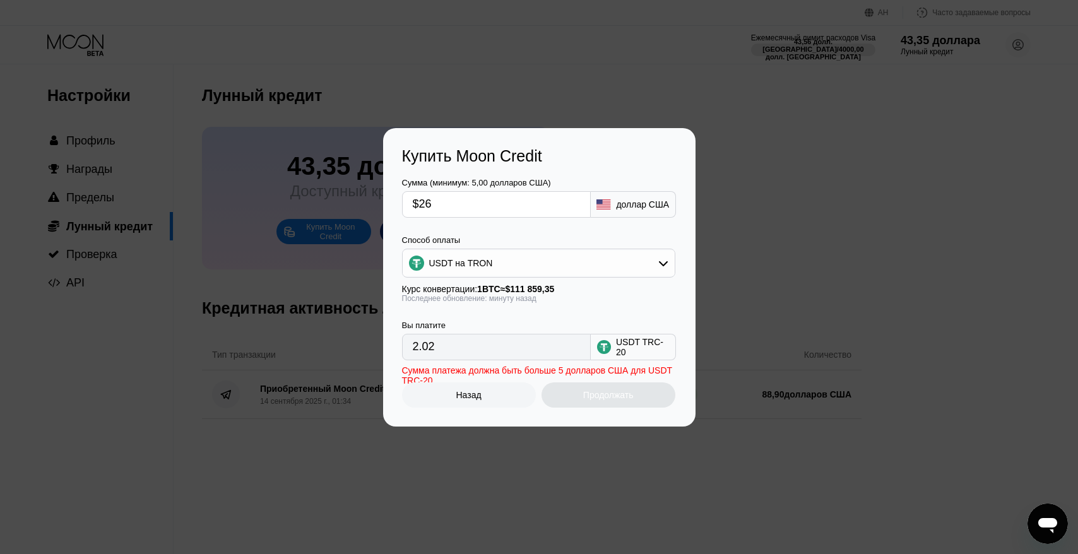
type input "26.26"
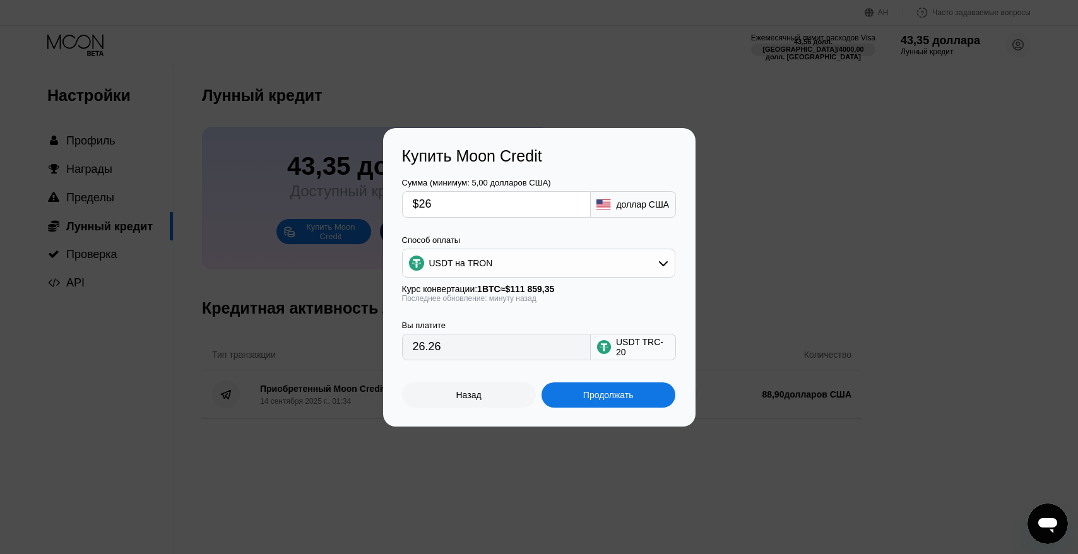
type input "$26"
click at [596, 402] on div "Продолжать" at bounding box center [608, 394] width 134 height 25
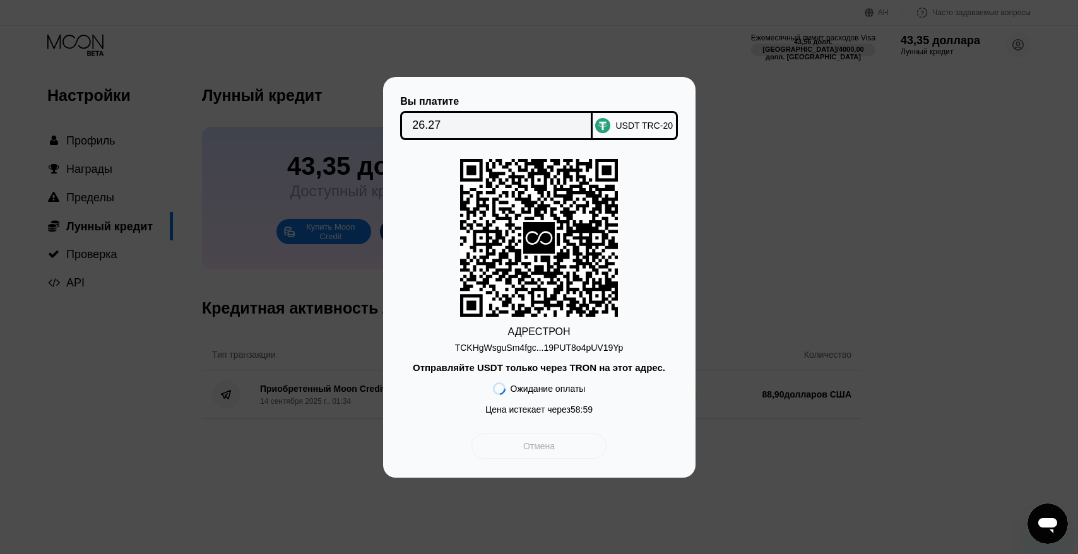
click at [556, 449] on div "Отмена" at bounding box center [538, 446] width 134 height 25
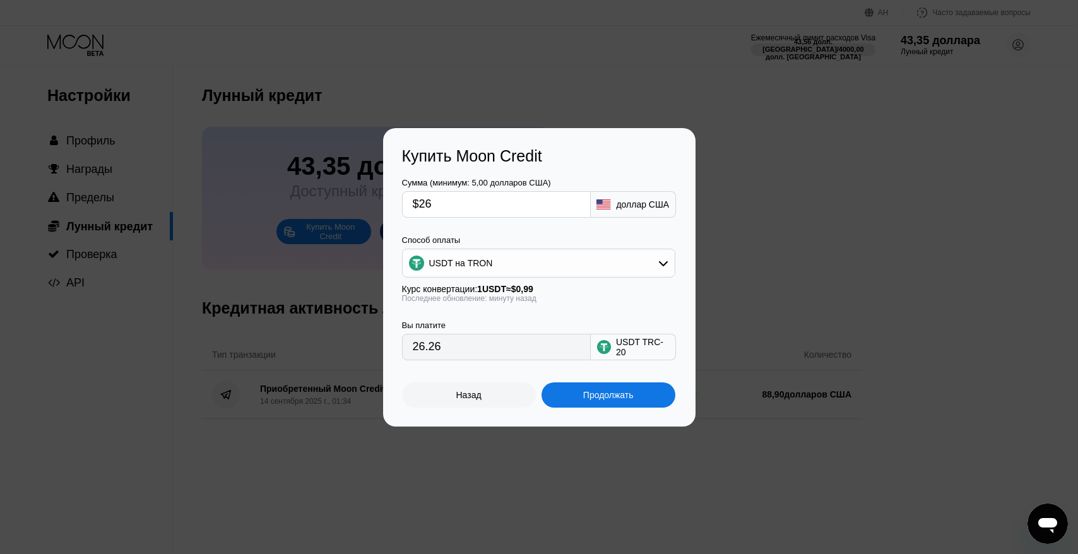
click at [745, 159] on div "Купить Moon Credit Сумма (минимум: 5,00 долларов США) $26 доллар США Способ опл…" at bounding box center [539, 277] width 1078 height 299
click at [456, 408] on div "Купить Moon Credit Сумма (минимум: 5,00 долларов США) $26 доллар США Способ опл…" at bounding box center [539, 277] width 312 height 299
click at [458, 394] on font "Назад" at bounding box center [468, 395] width 25 height 10
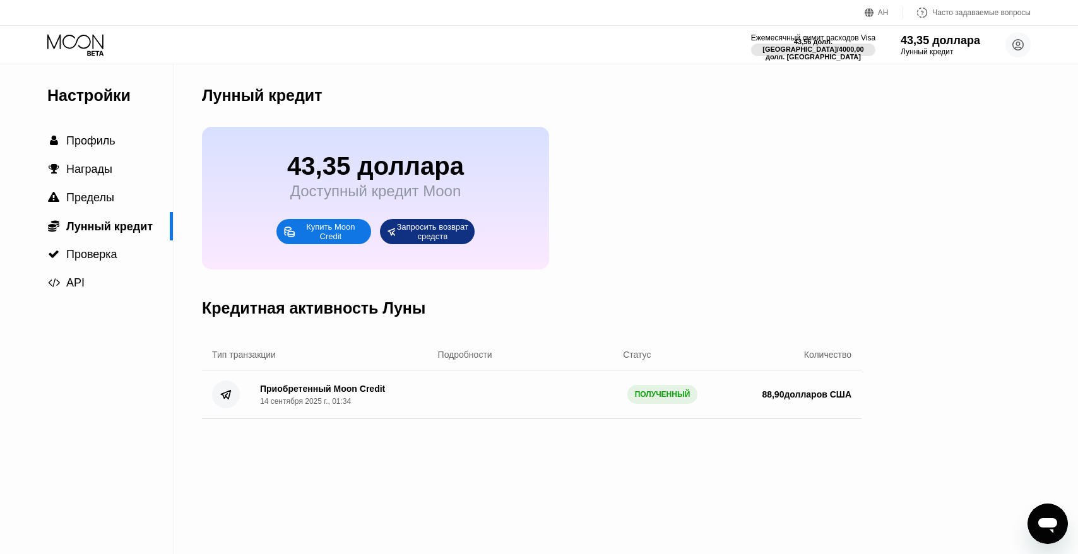
drag, startPoint x: 269, startPoint y: 413, endPoint x: 125, endPoint y: 234, distance: 230.2
click at [268, 413] on div "Приобретенный Moon Credit 14 сентября 2025 г., 01:34 ПОЛУЧЕННЫЙ 88,90 долларов …" at bounding box center [532, 394] width 660 height 49
click at [98, 131] on div " Профиль" at bounding box center [86, 141] width 173 height 28
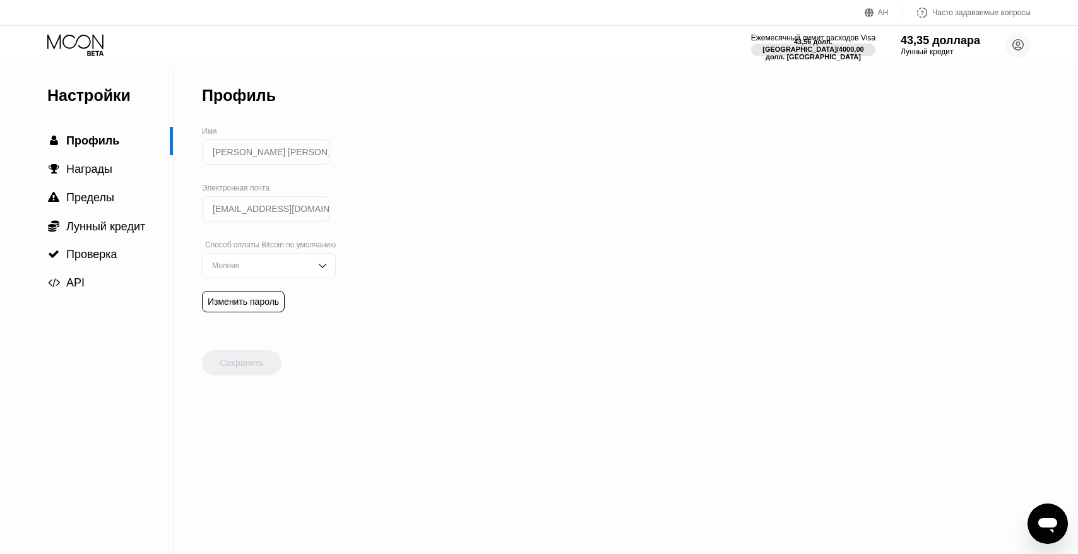
click at [86, 89] on font "Настройки" at bounding box center [88, 95] width 83 height 18
click at [77, 36] on icon at bounding box center [76, 45] width 59 height 22
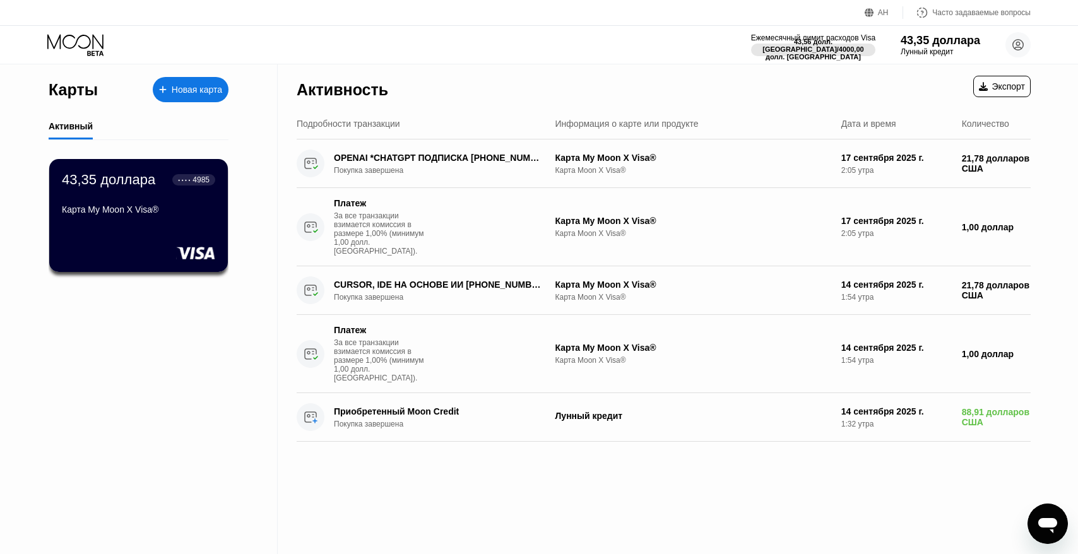
click at [653, 74] on div "Активность Экспорт" at bounding box center [664, 86] width 734 height 44
drag, startPoint x: 189, startPoint y: 95, endPoint x: 180, endPoint y: 125, distance: 30.9
click at [182, 121] on div "Карты Новая карта Активный 43,35 доллара ● ● ● ● 4985 Карта My Moon X Visa®" at bounding box center [139, 187] width 180 height 247
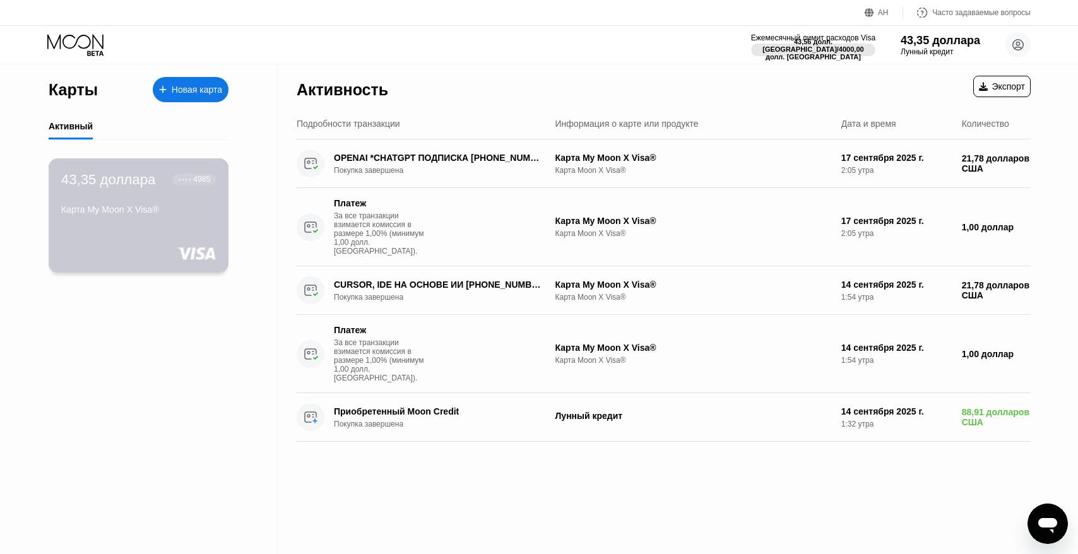
click at [189, 192] on div "43,35 доллара ● ● ● ● 4985 Карта My Moon X Visa®" at bounding box center [138, 195] width 155 height 49
